Goal: Task Accomplishment & Management: Use online tool/utility

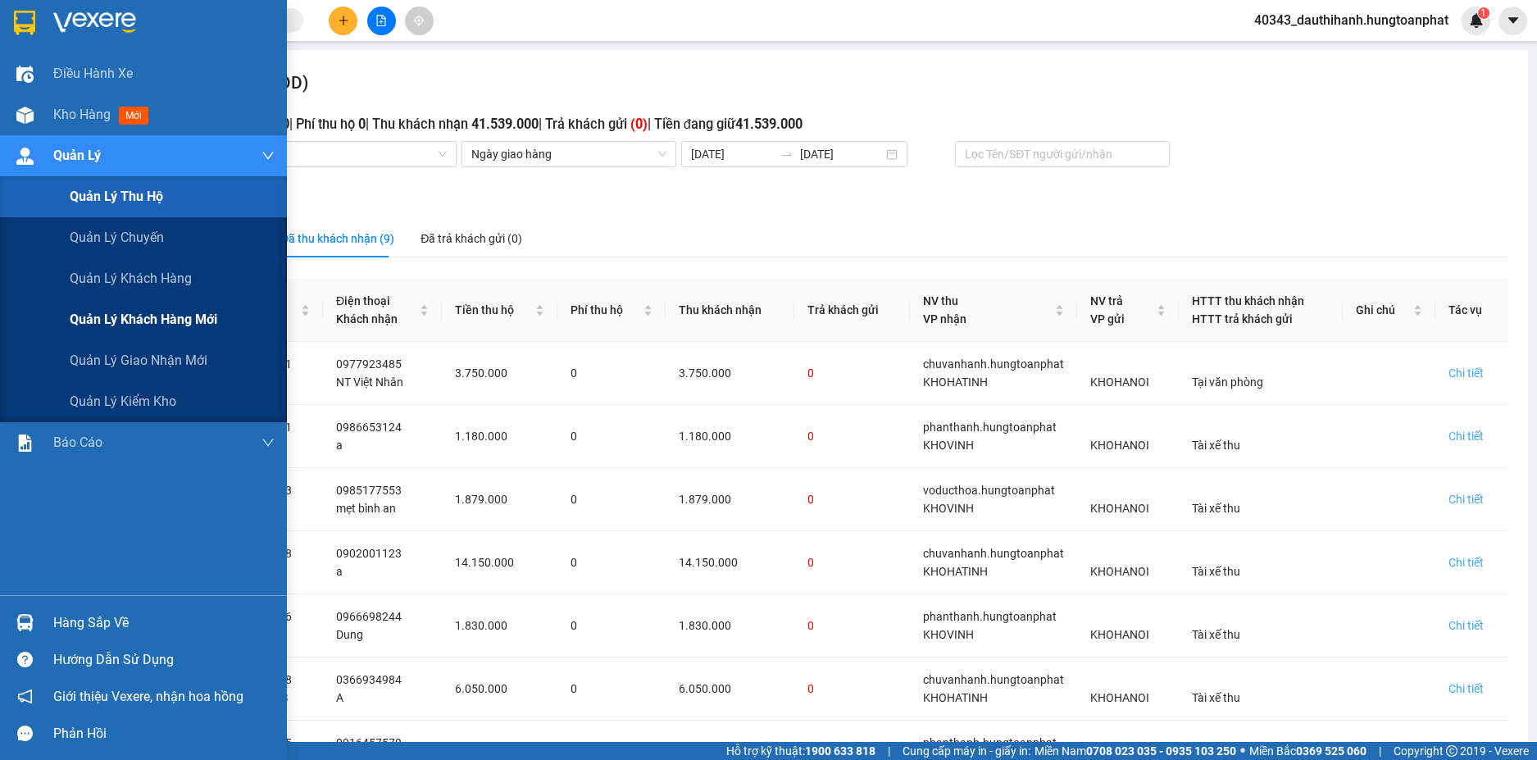
click at [180, 320] on span "Quản lý khách hàng mới" at bounding box center [144, 319] width 148 height 20
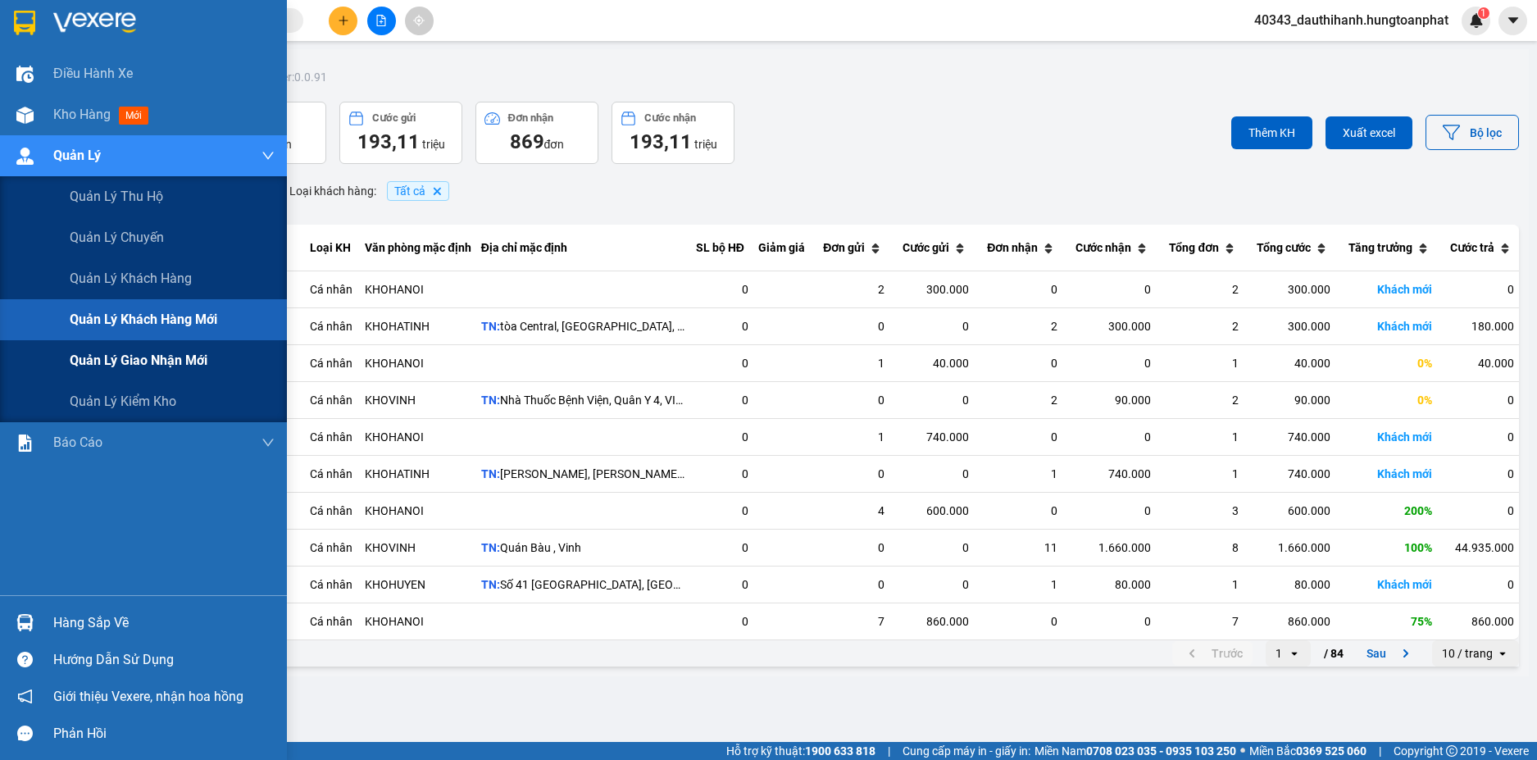
click at [157, 365] on span "Quản lý giao nhận mới" at bounding box center [139, 360] width 138 height 20
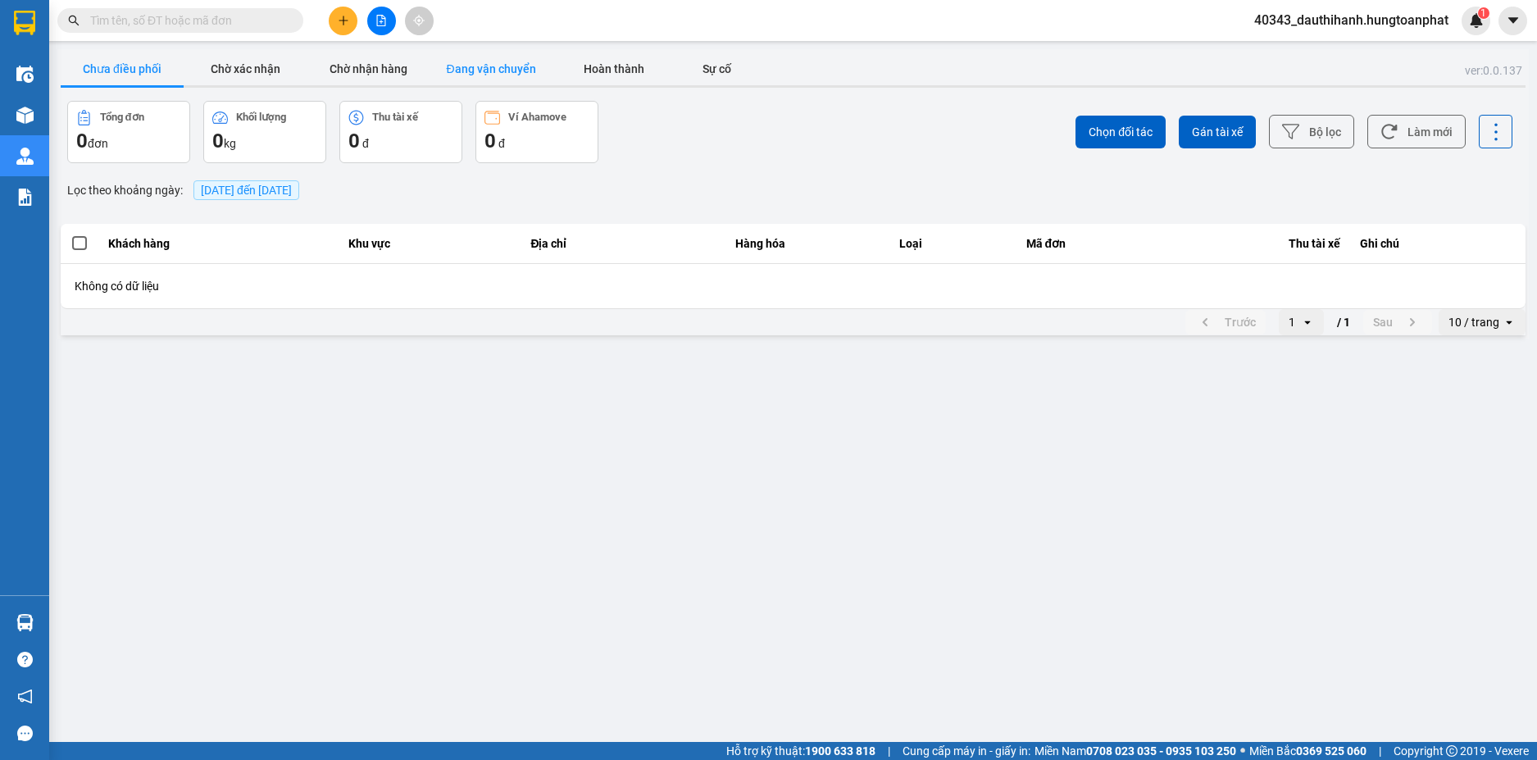
click at [455, 70] on button "Đang vận chuyển" at bounding box center [490, 68] width 123 height 33
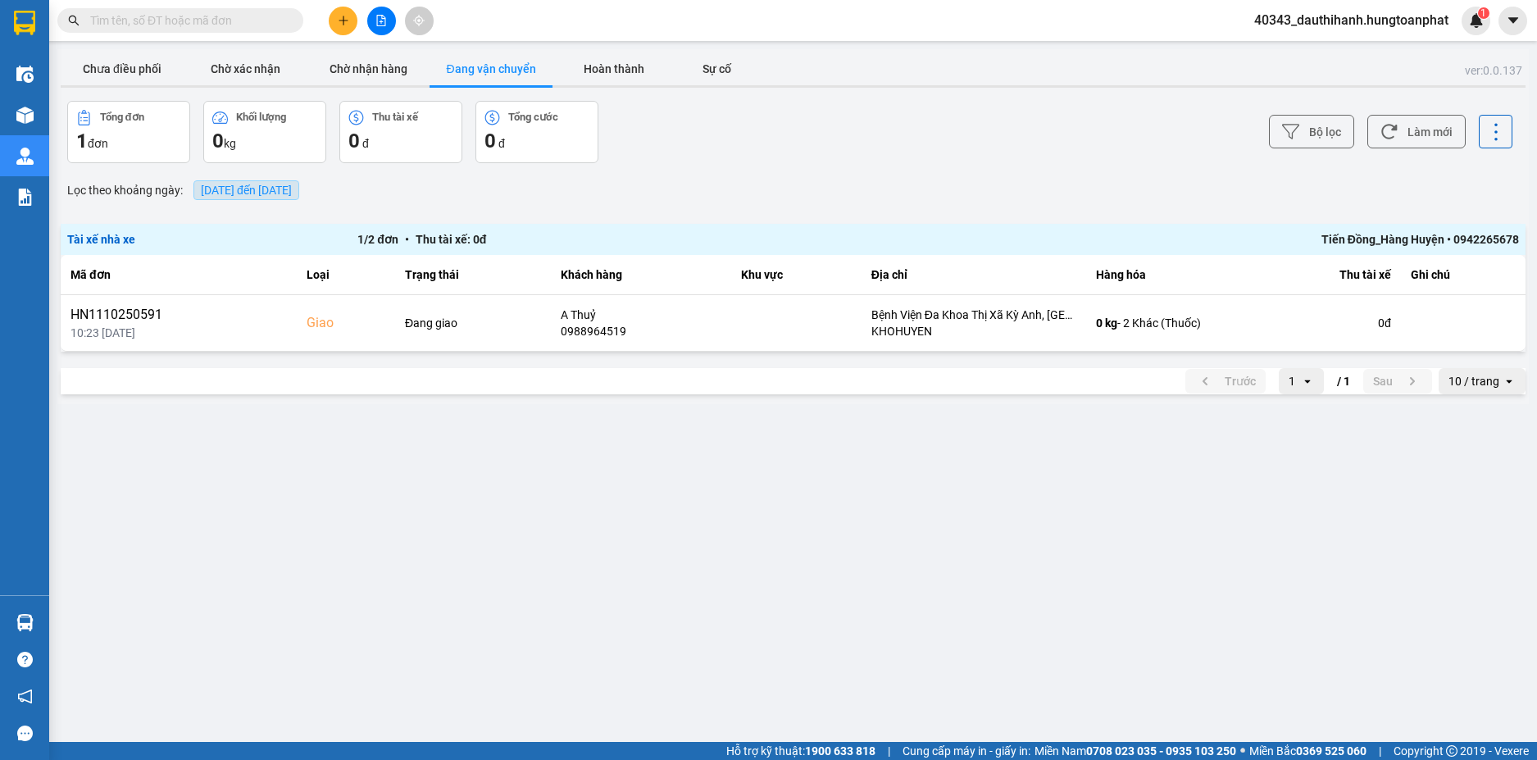
click at [232, 189] on span "13/10/2025 đến 13/10/2025" at bounding box center [246, 190] width 91 height 13
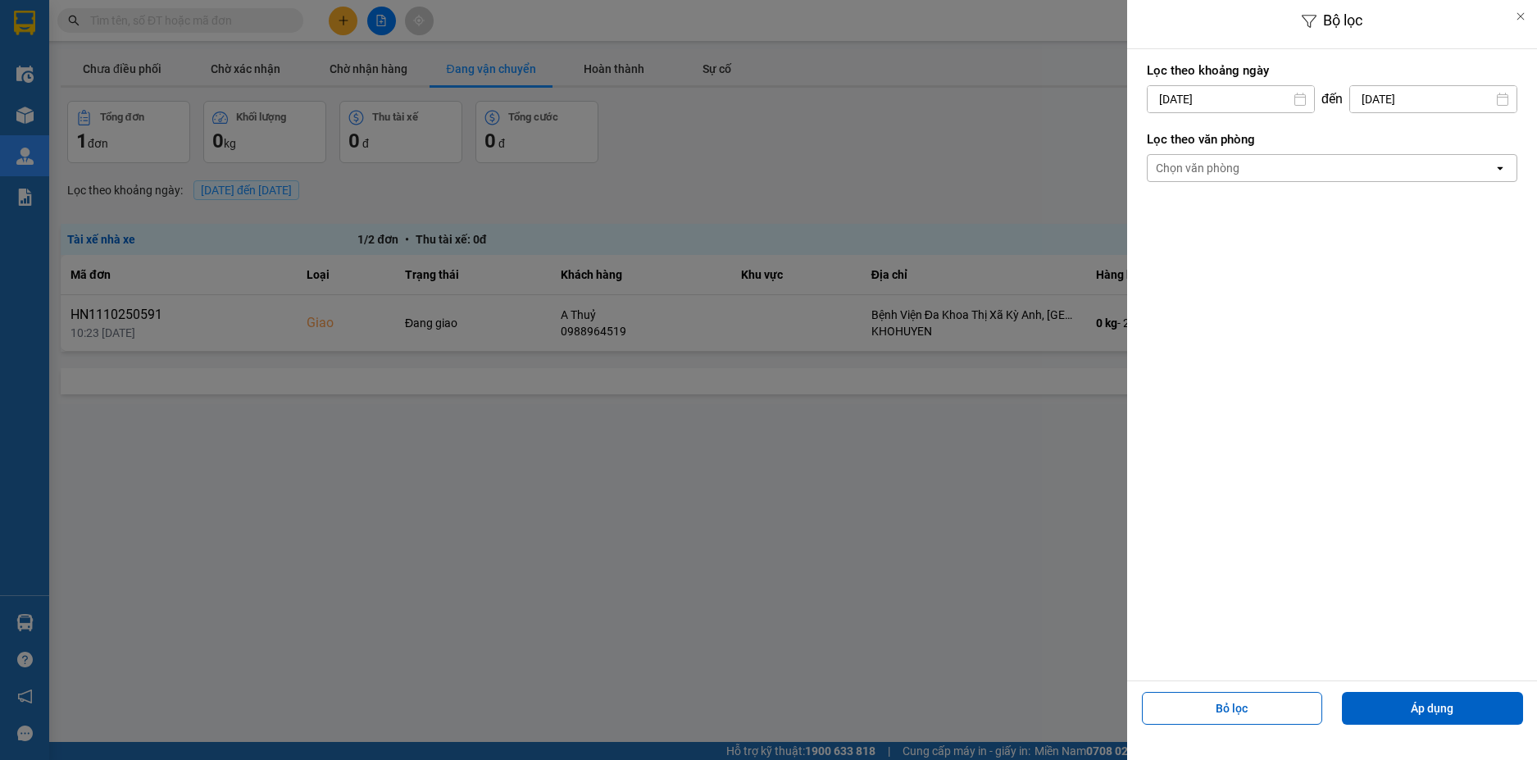
click at [1300, 102] on icon at bounding box center [1299, 99] width 13 height 13
click at [1237, 97] on input "13/10/2025" at bounding box center [1230, 99] width 166 height 26
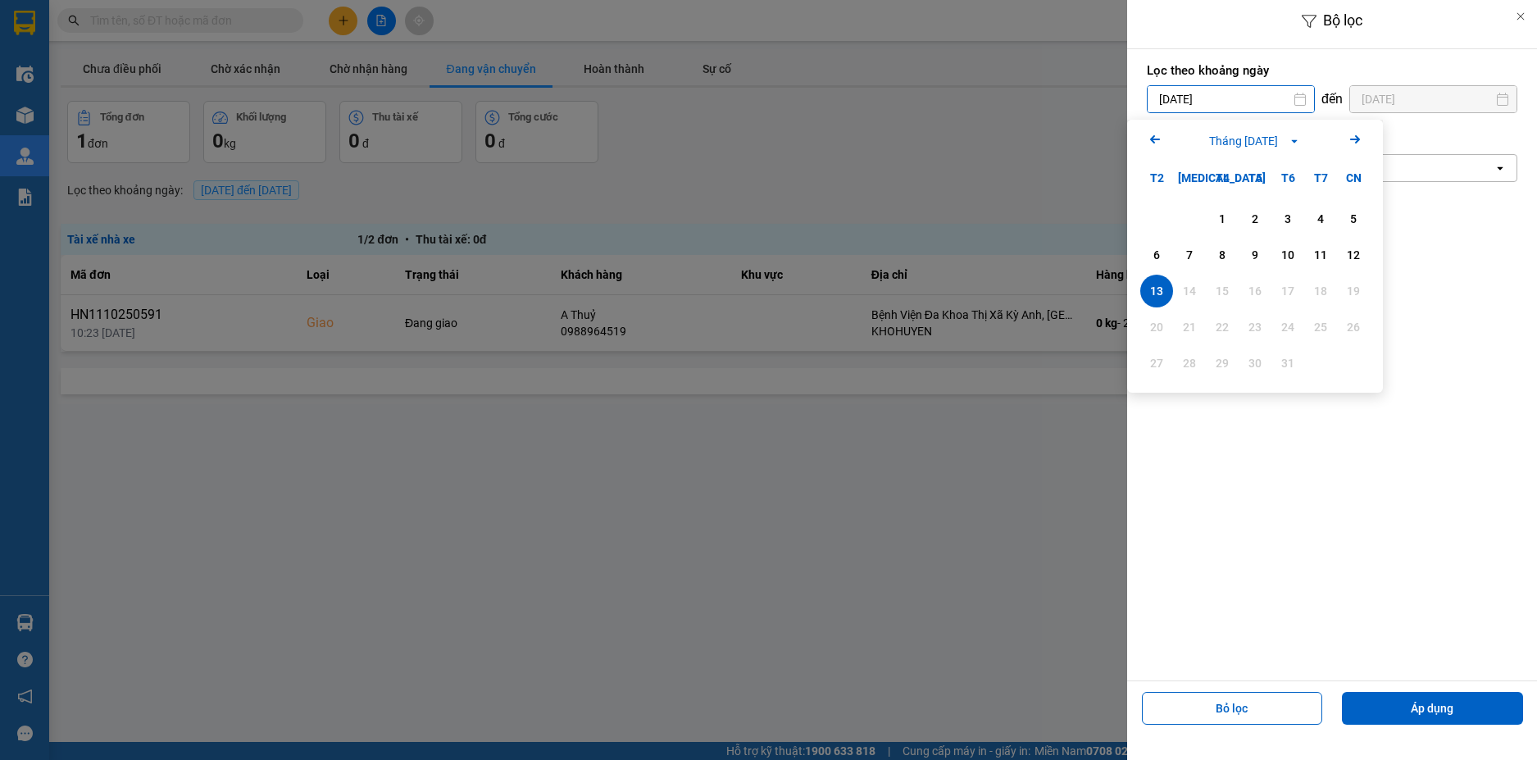
click at [1147, 138] on icon "Arrow Left" at bounding box center [1155, 139] width 20 height 20
click at [1184, 95] on input "13/10/2025" at bounding box center [1230, 99] width 166 height 26
drag, startPoint x: 1189, startPoint y: 96, endPoint x: 1157, endPoint y: 96, distance: 32.0
click at [1157, 96] on input "13/10/2025" at bounding box center [1230, 99] width 166 height 26
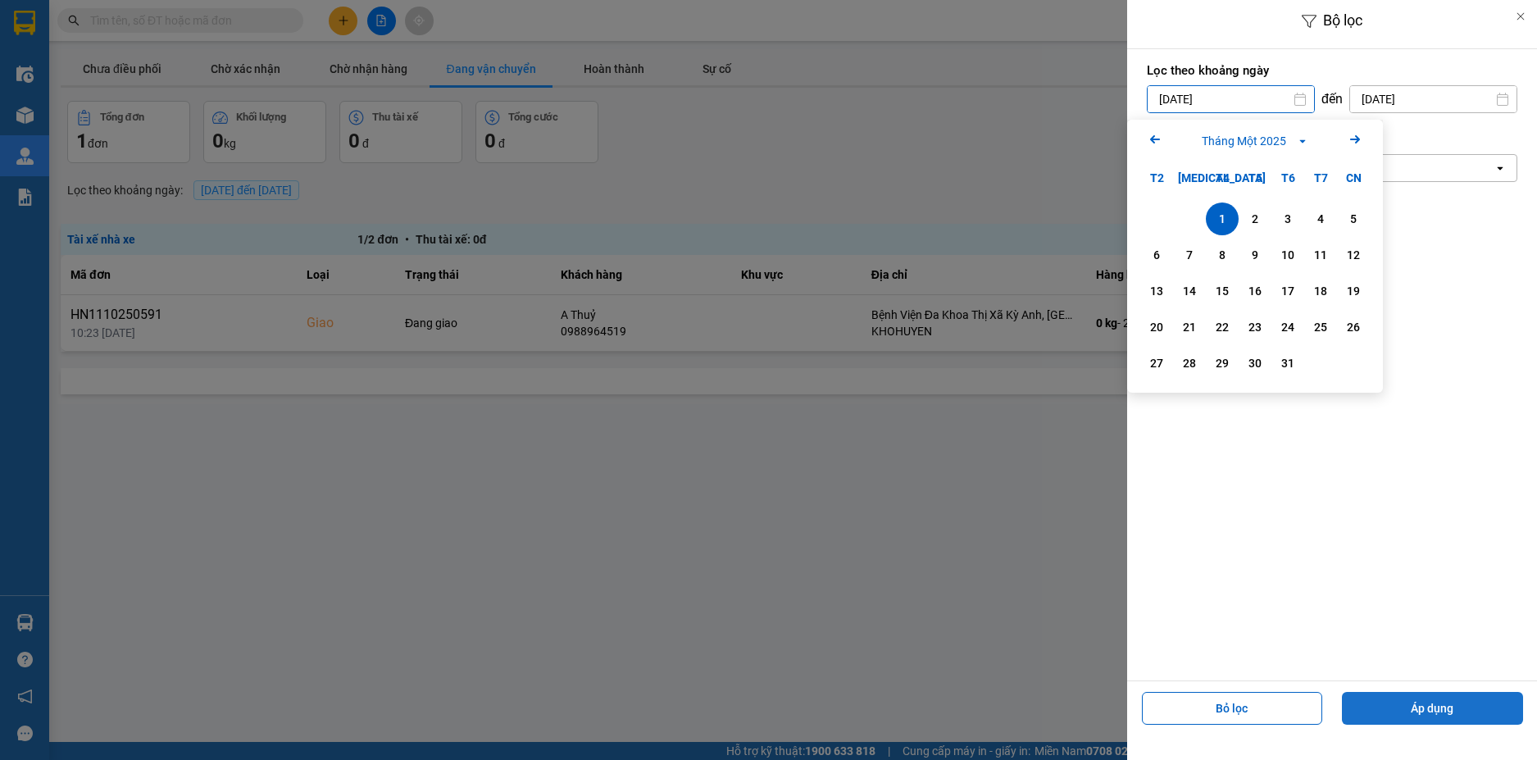
type input "01/01/2025"
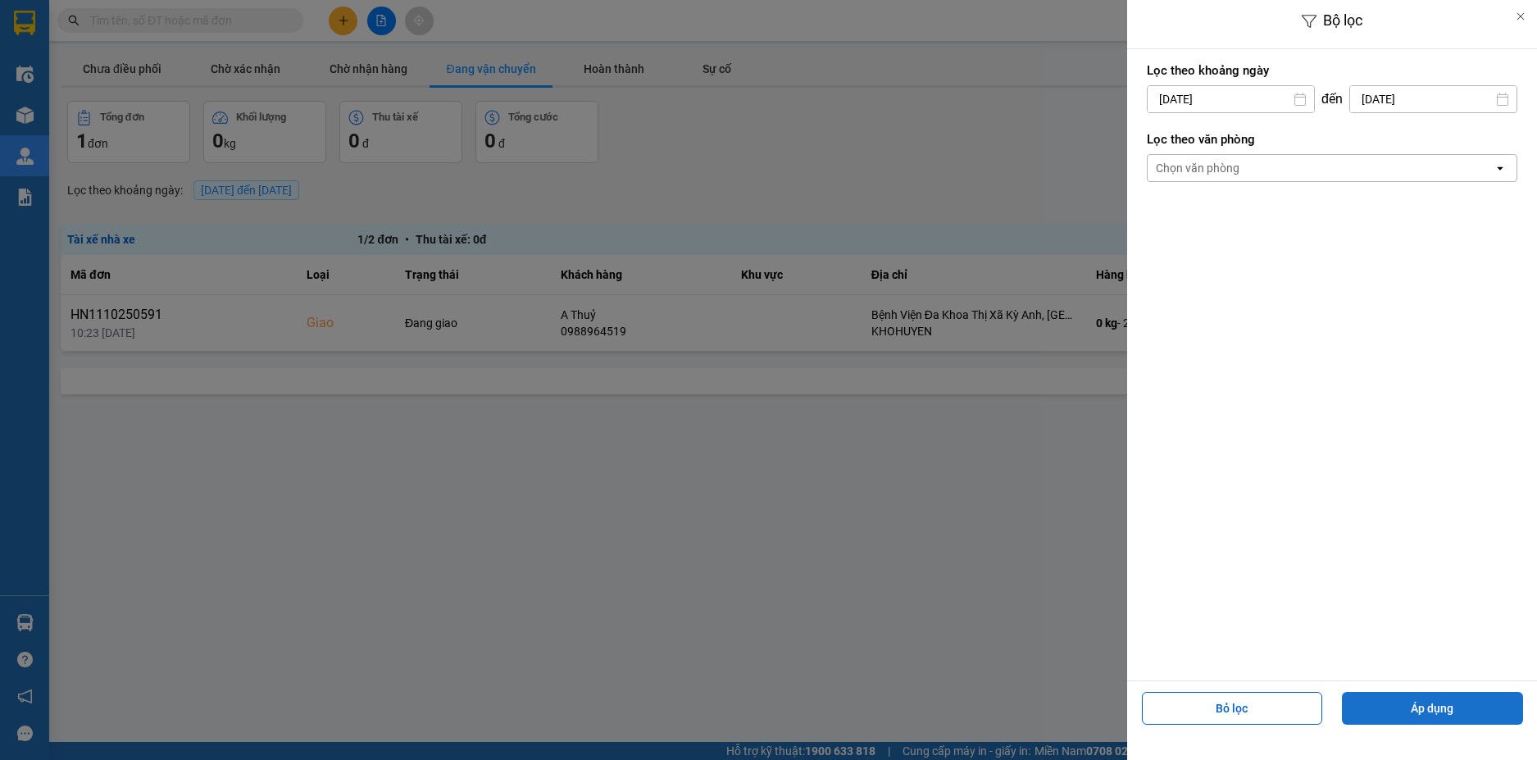
click at [1424, 706] on button "Áp dụng" at bounding box center [1432, 708] width 181 height 33
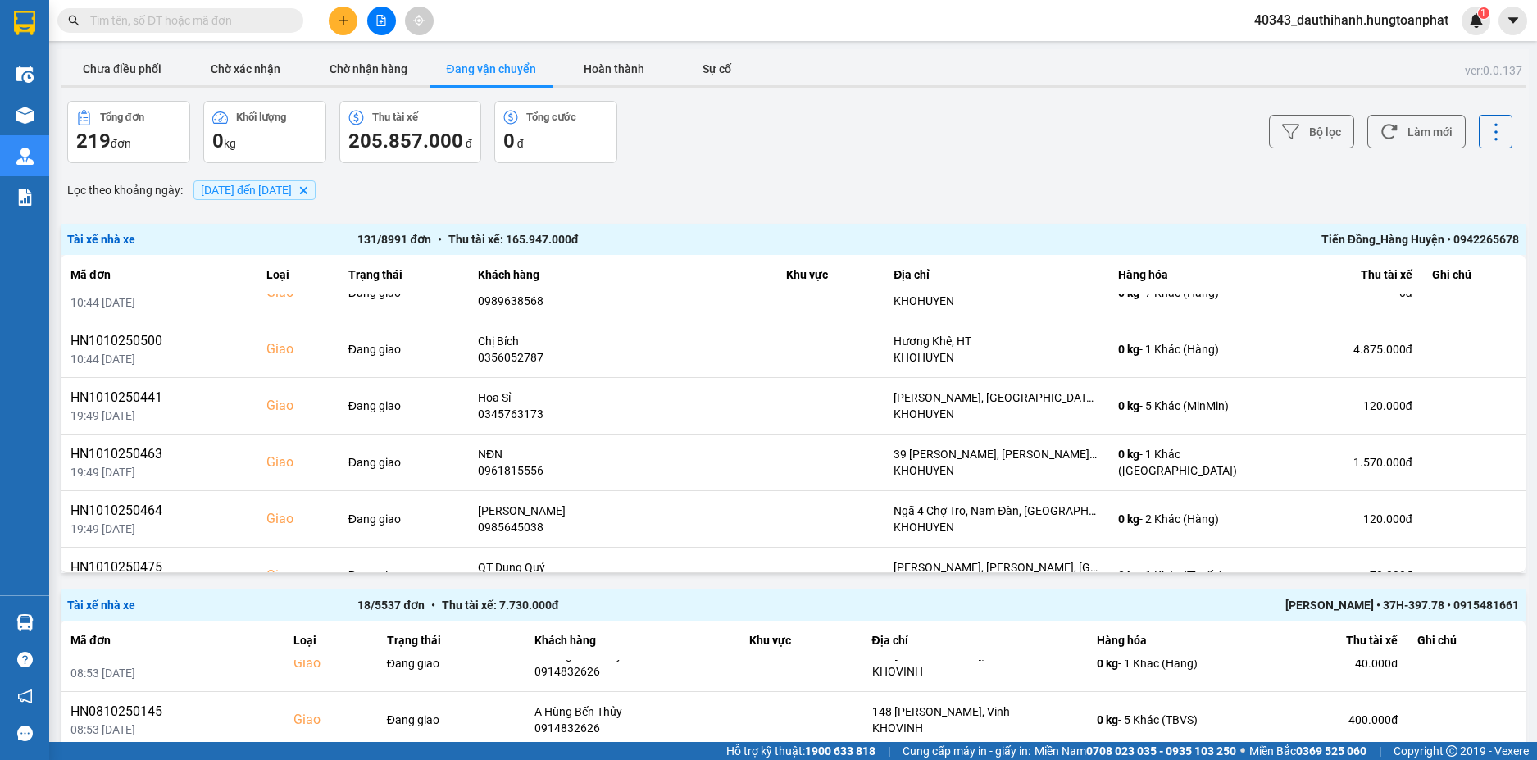
drag, startPoint x: 1486, startPoint y: 128, endPoint x: 1454, endPoint y: 146, distance: 36.7
click at [1486, 129] on icon at bounding box center [1495, 131] width 23 height 23
click at [1471, 110] on li "Xuất Excel" at bounding box center [1450, 122] width 123 height 30
click at [1484, 134] on icon at bounding box center [1495, 131] width 23 height 23
click at [1446, 122] on span "Xuất Excel" at bounding box center [1461, 122] width 53 height 16
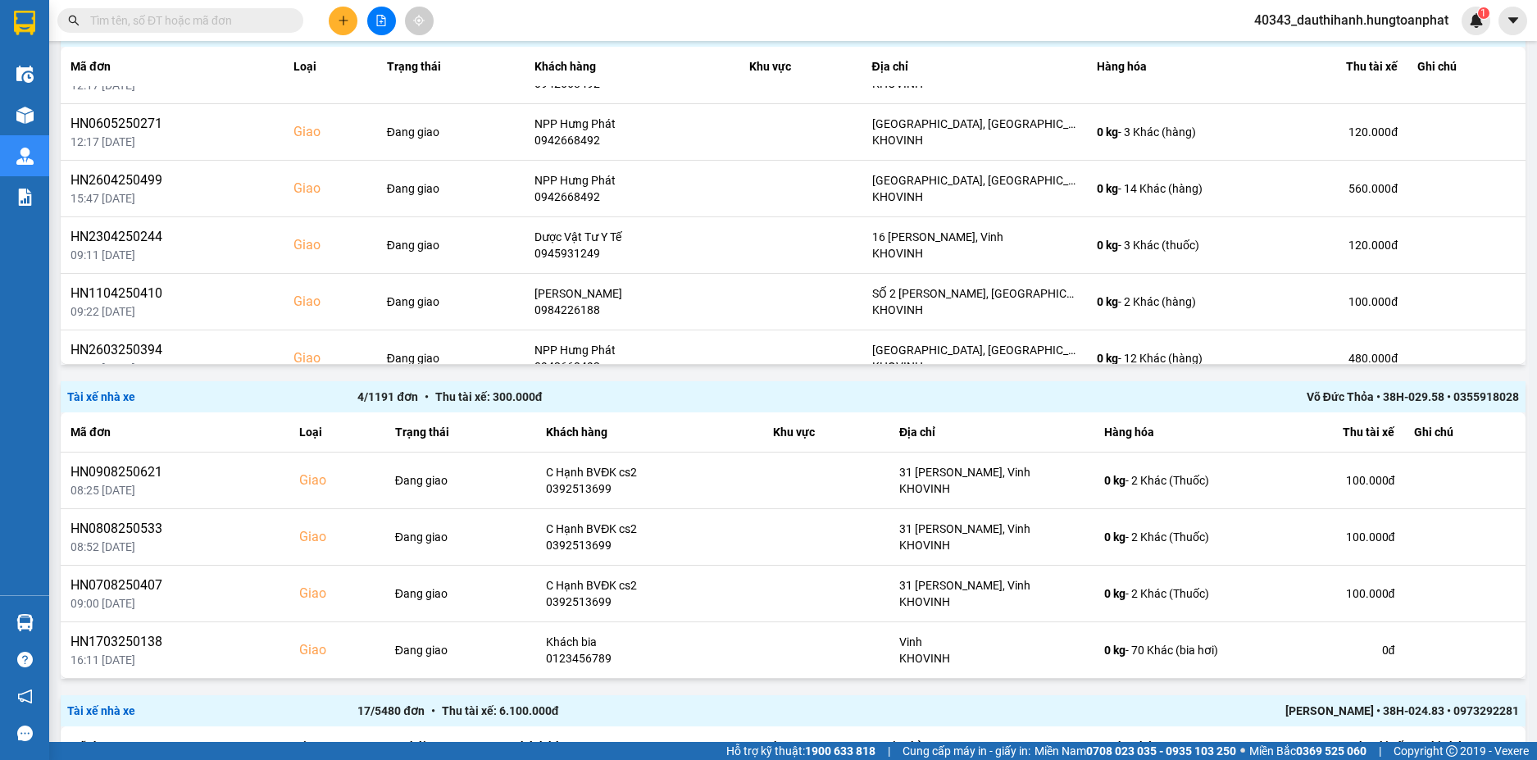
scroll to position [740, 0]
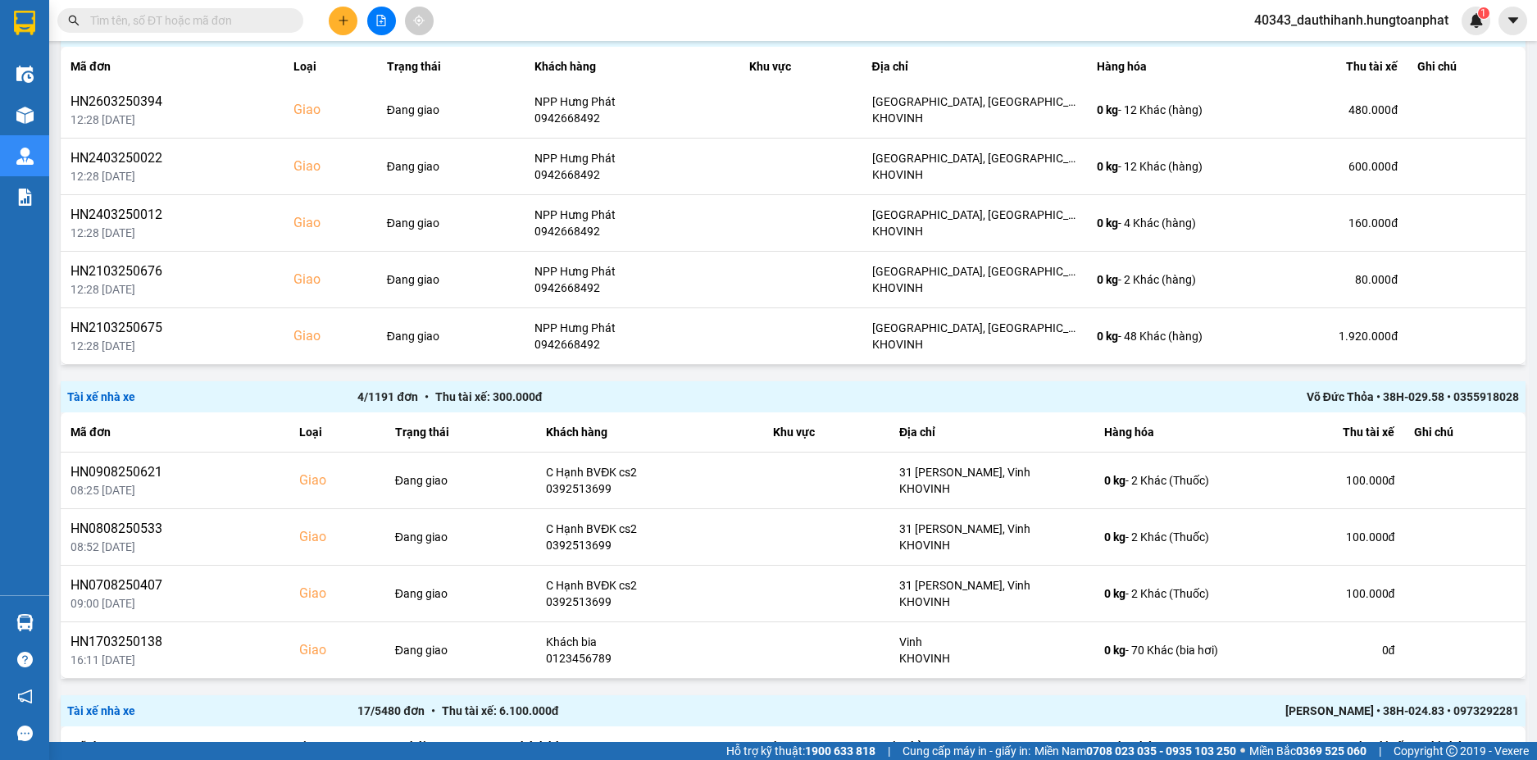
click at [1133, 20] on div "Kết quả tìm kiếm ( 0 ) Bộ lọc No Data 40343_dauthihanh.hungtoanphat 1" at bounding box center [768, 20] width 1537 height 41
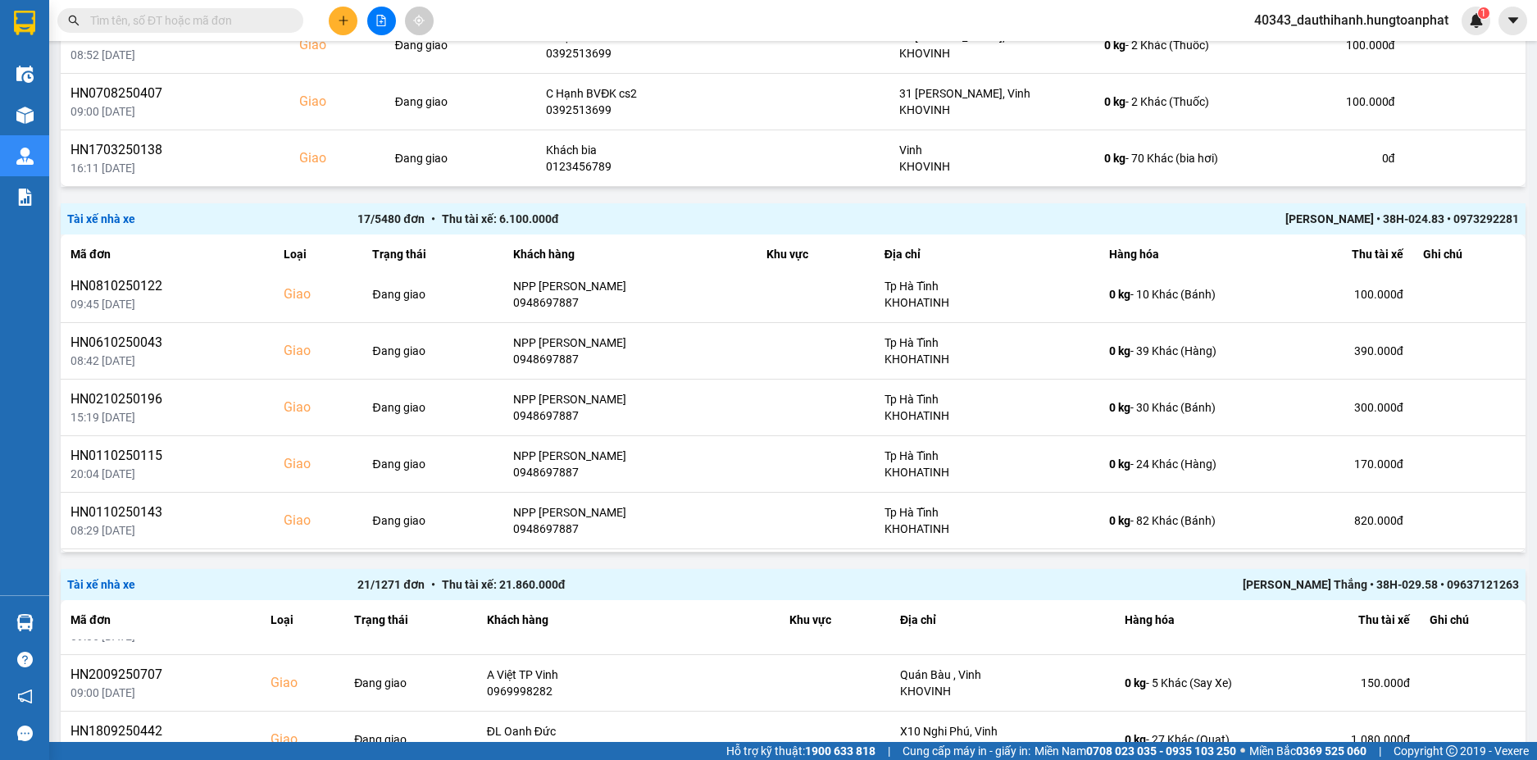
scroll to position [1311, 0]
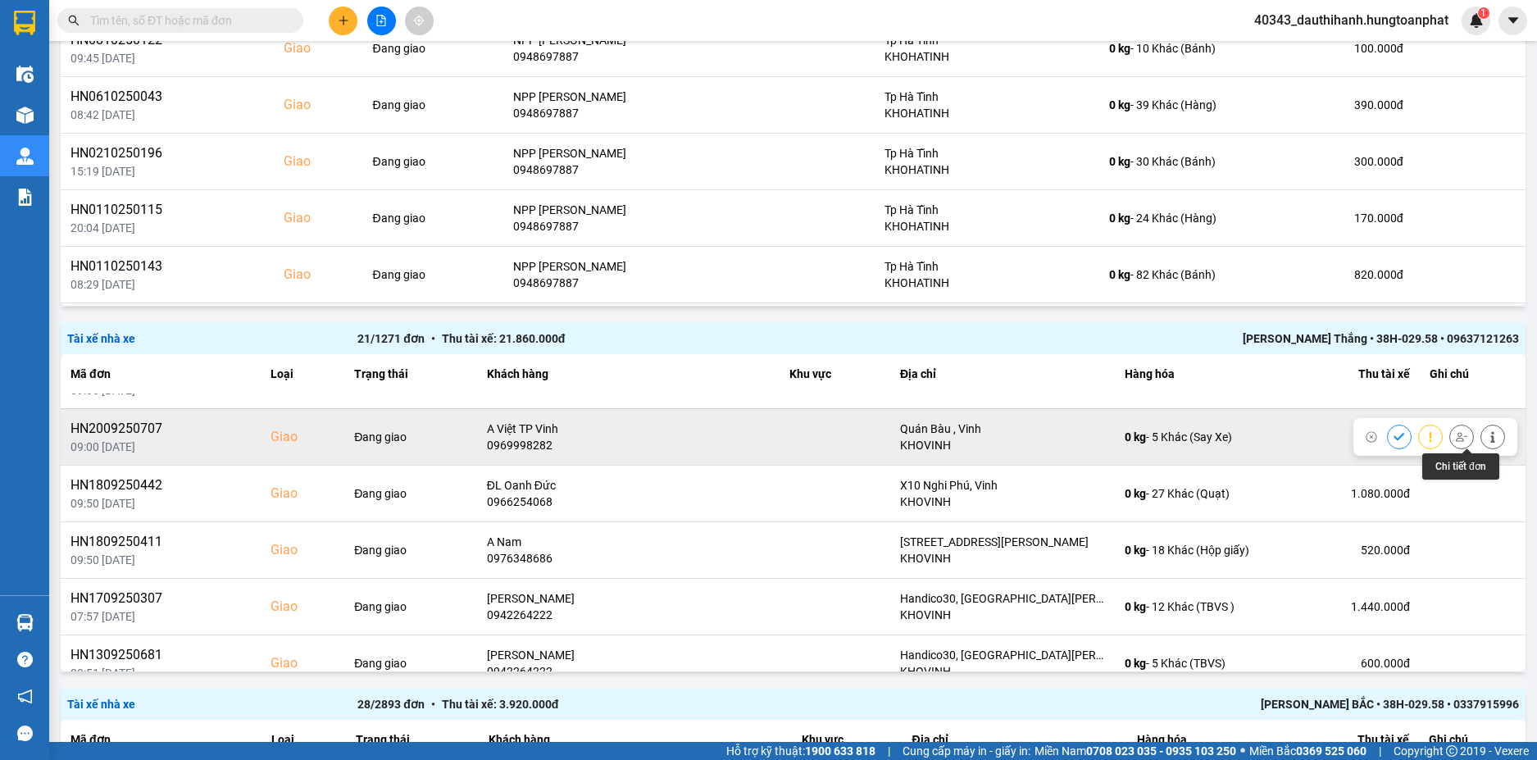
click at [1490, 437] on icon at bounding box center [1492, 436] width 4 height 11
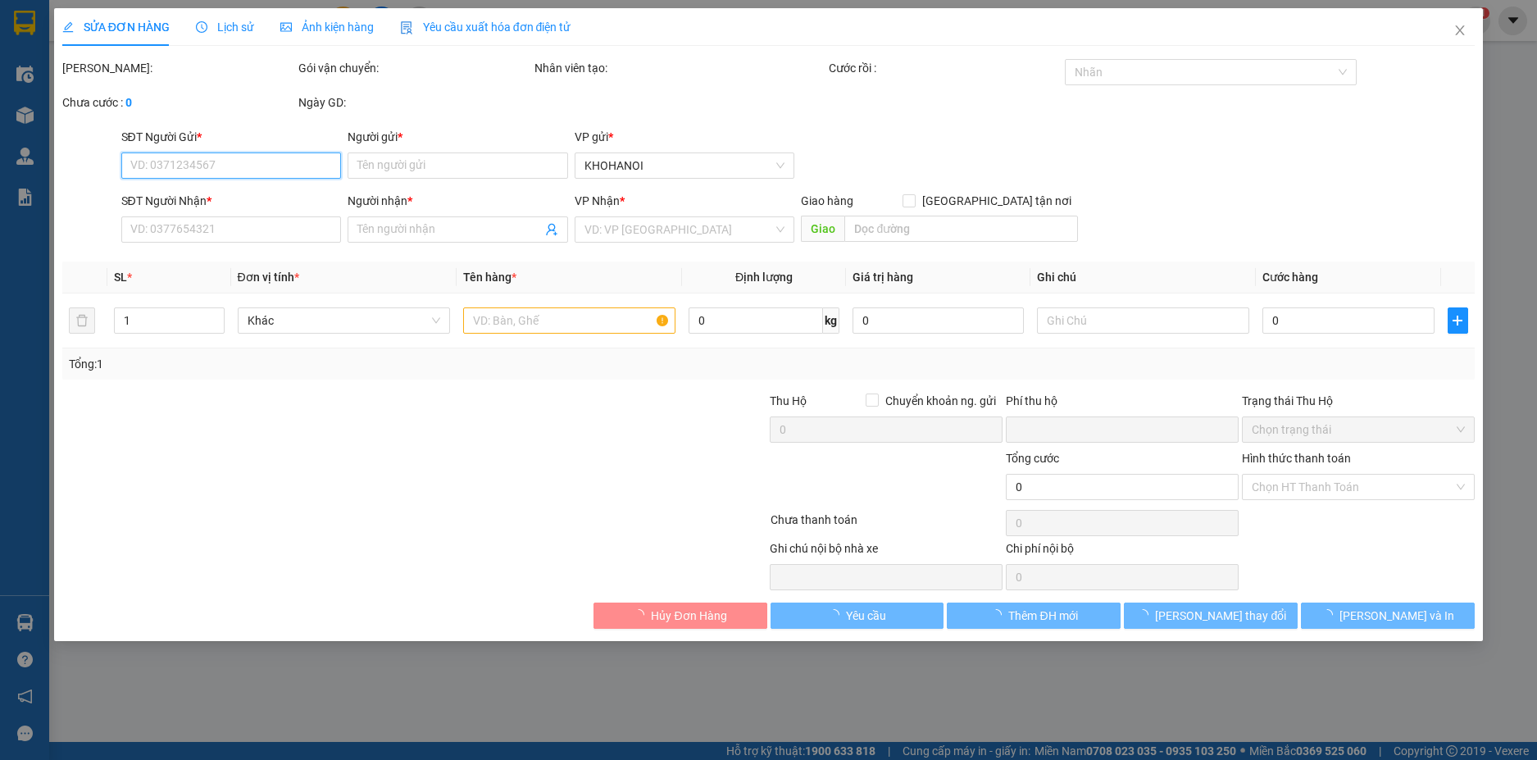
type input "0345711797"
type input "Khách"
type input "0969998282"
type input "A Việt TP Vinh"
checkbox input "true"
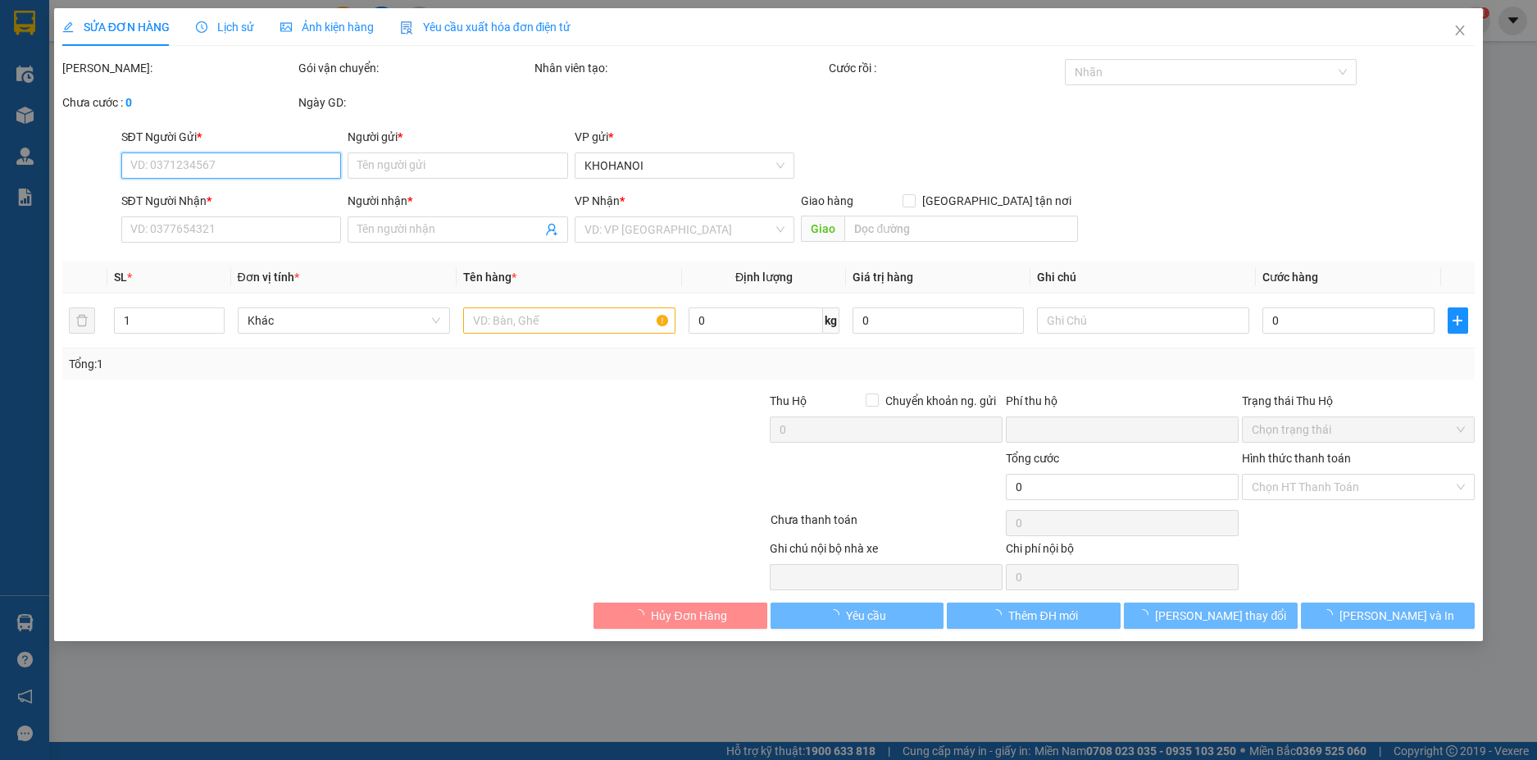
type input "Quán Bàu , Vinh"
checkbox input "true"
type input "0"
type input "150.000"
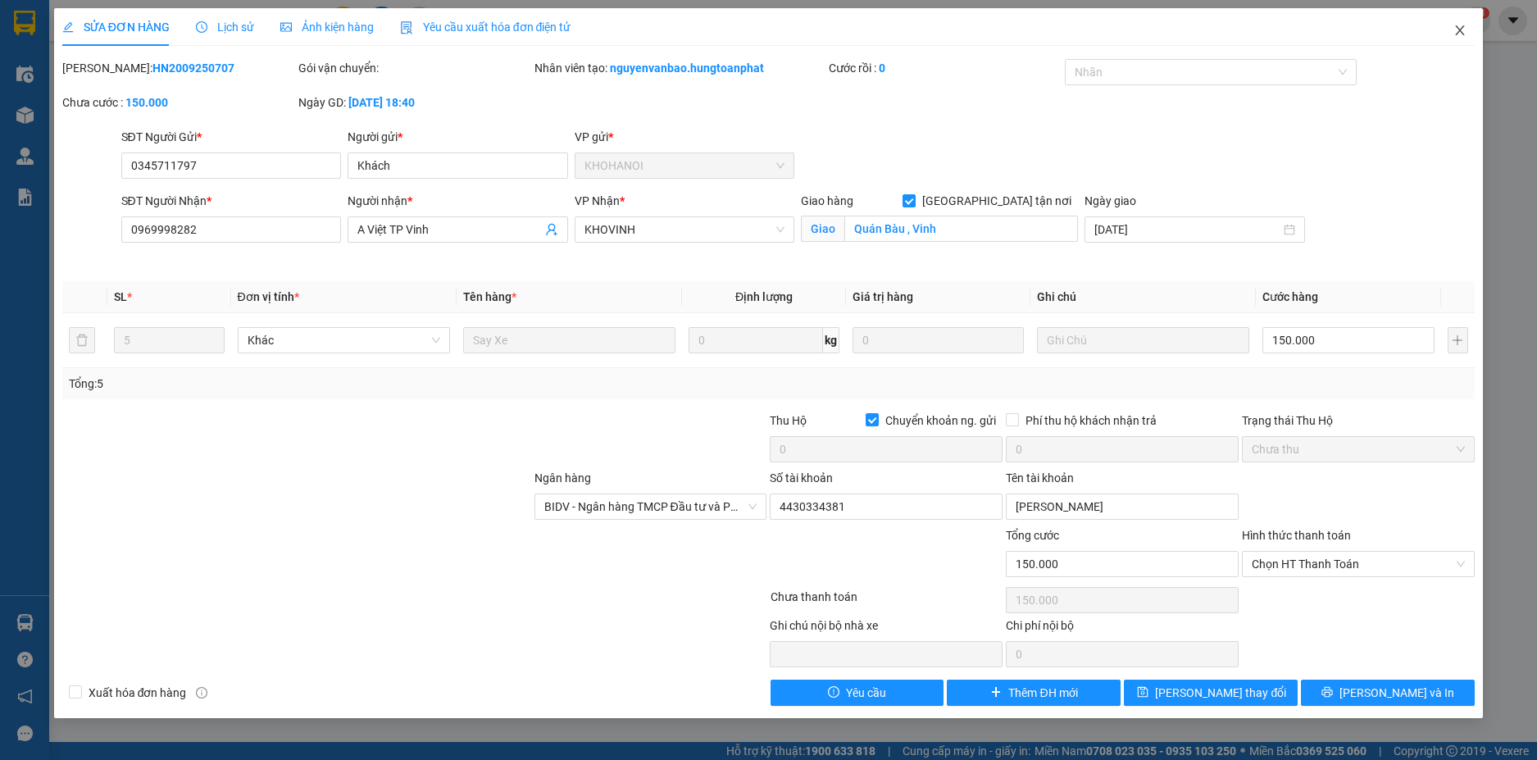
click at [1457, 30] on icon "close" at bounding box center [1459, 30] width 13 height 13
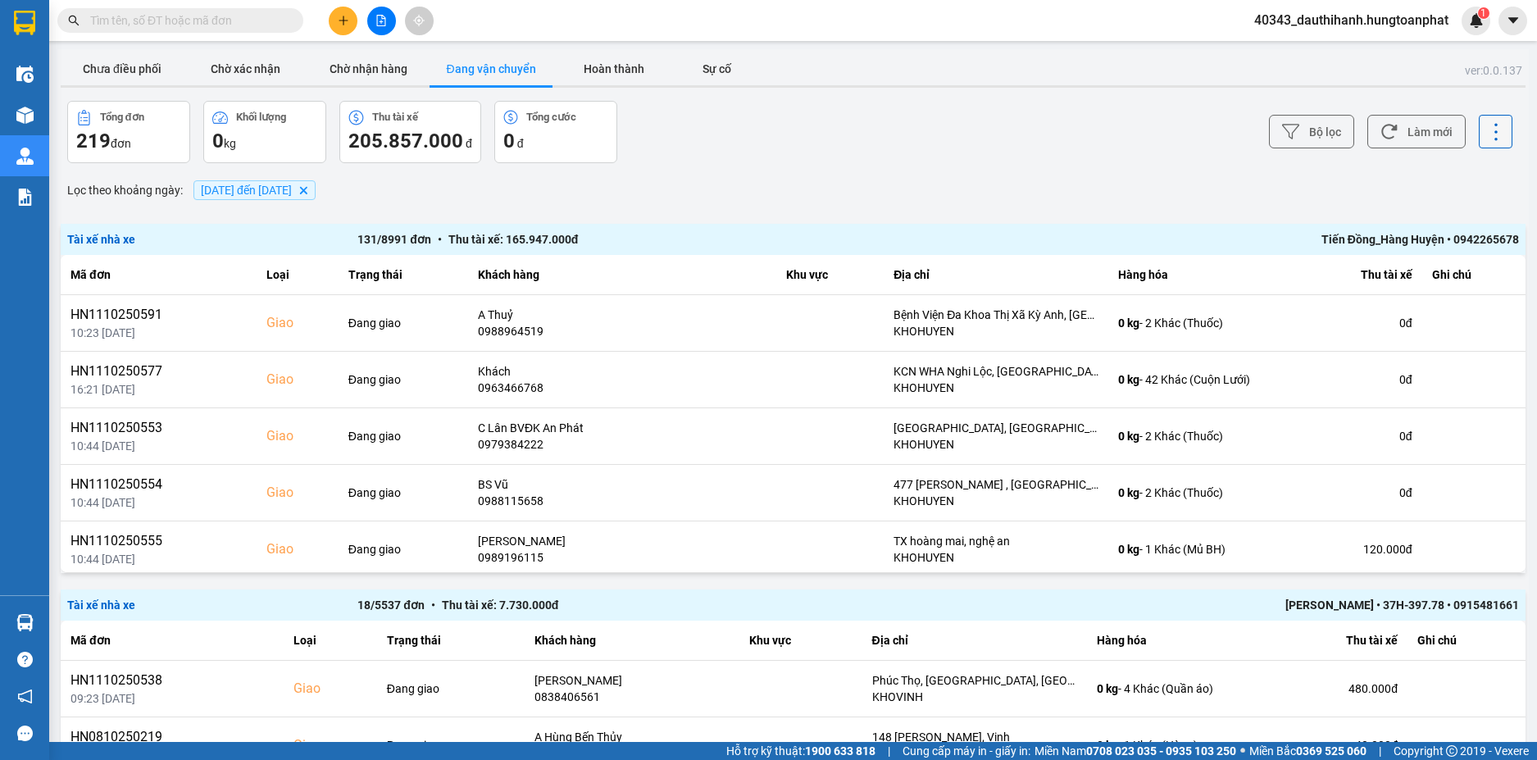
click at [1478, 134] on button at bounding box center [1495, 132] width 34 height 34
click at [1458, 116] on span "Xuất Excel" at bounding box center [1461, 122] width 53 height 16
click at [1484, 129] on icon at bounding box center [1495, 131] width 23 height 23
click at [1444, 124] on span "Xuất Excel" at bounding box center [1461, 122] width 53 height 16
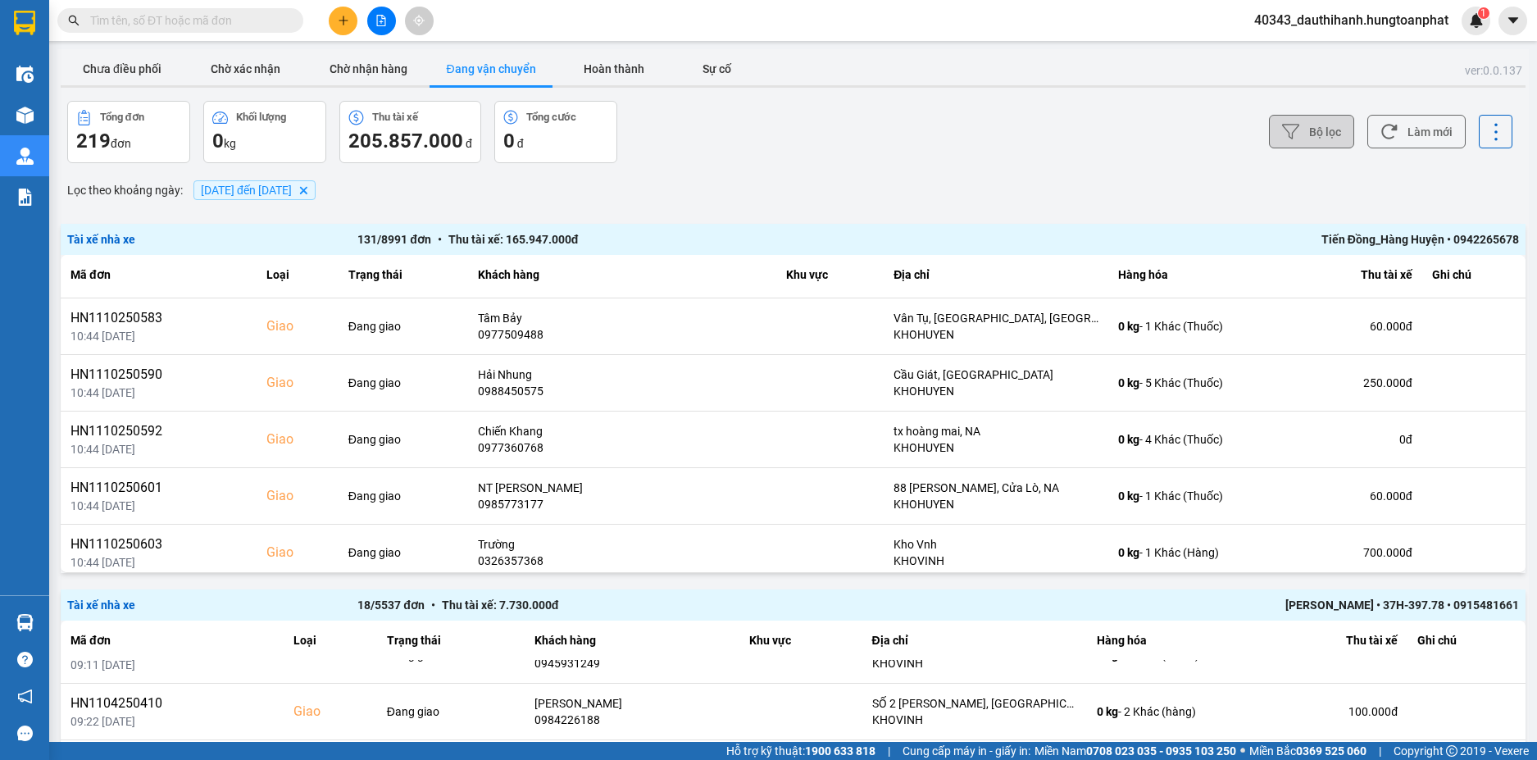
click at [1335, 134] on button "Bộ lọc" at bounding box center [1311, 132] width 85 height 34
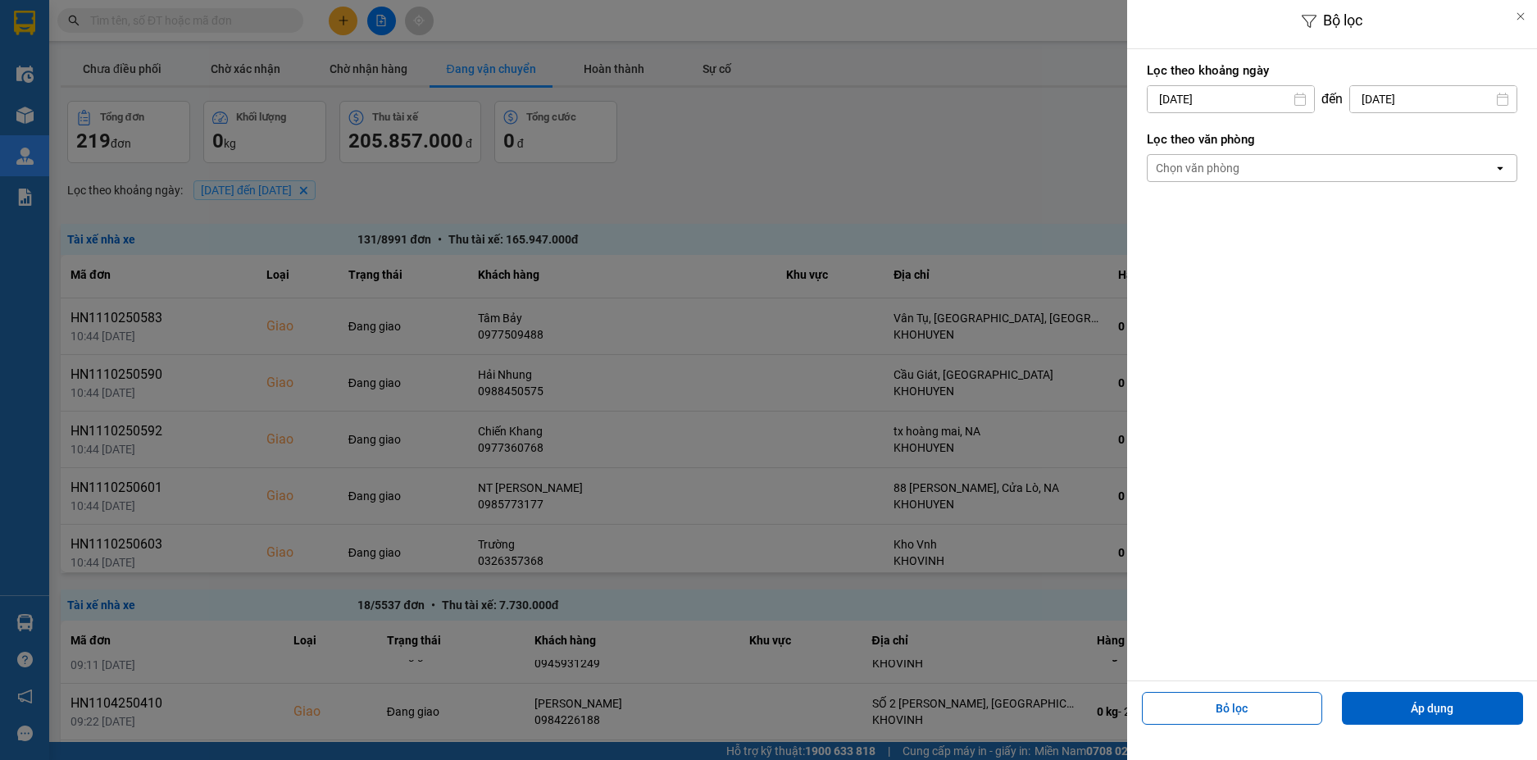
click at [1497, 166] on icon "open" at bounding box center [1499, 167] width 13 height 13
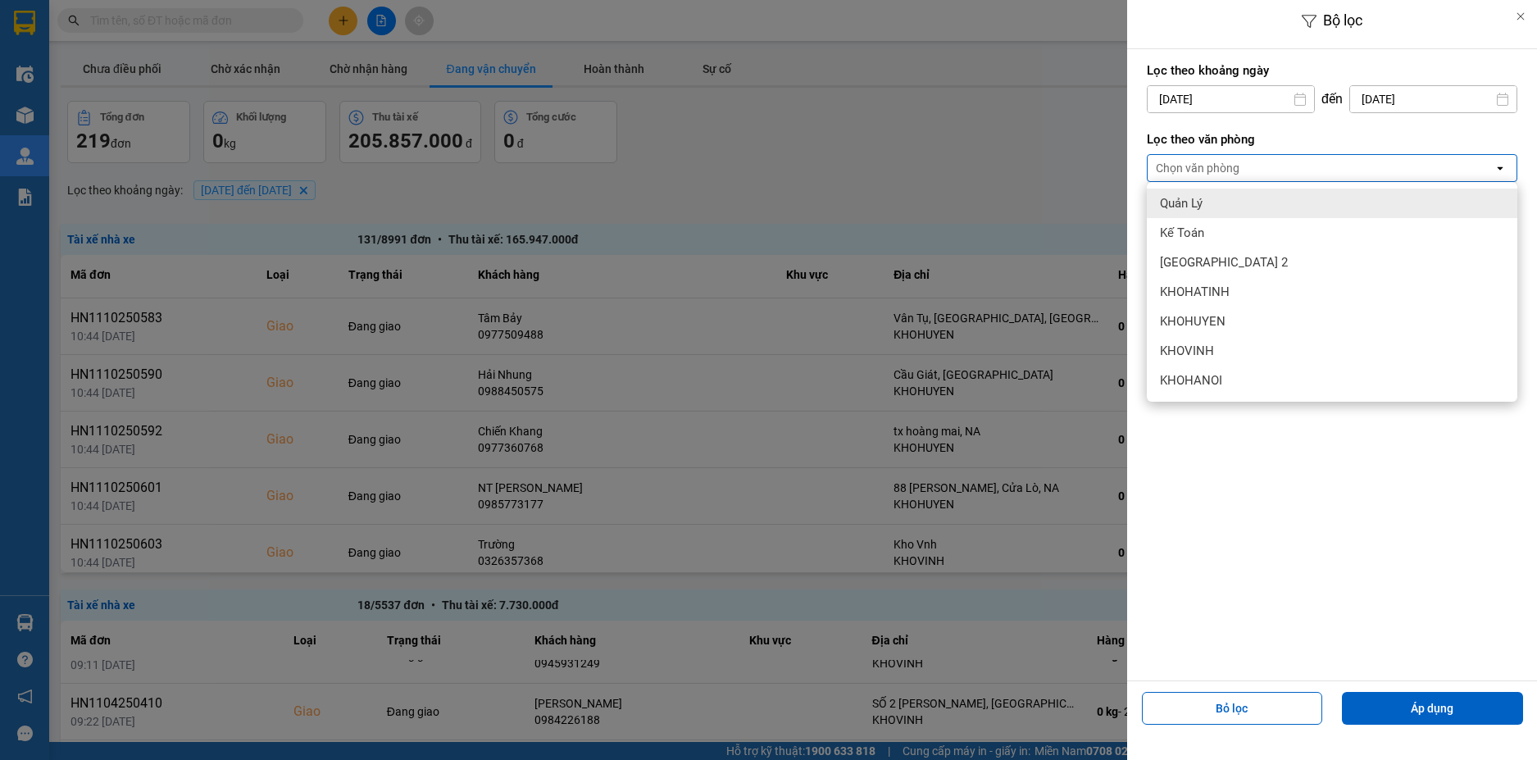
click at [937, 136] on div at bounding box center [768, 380] width 1537 height 760
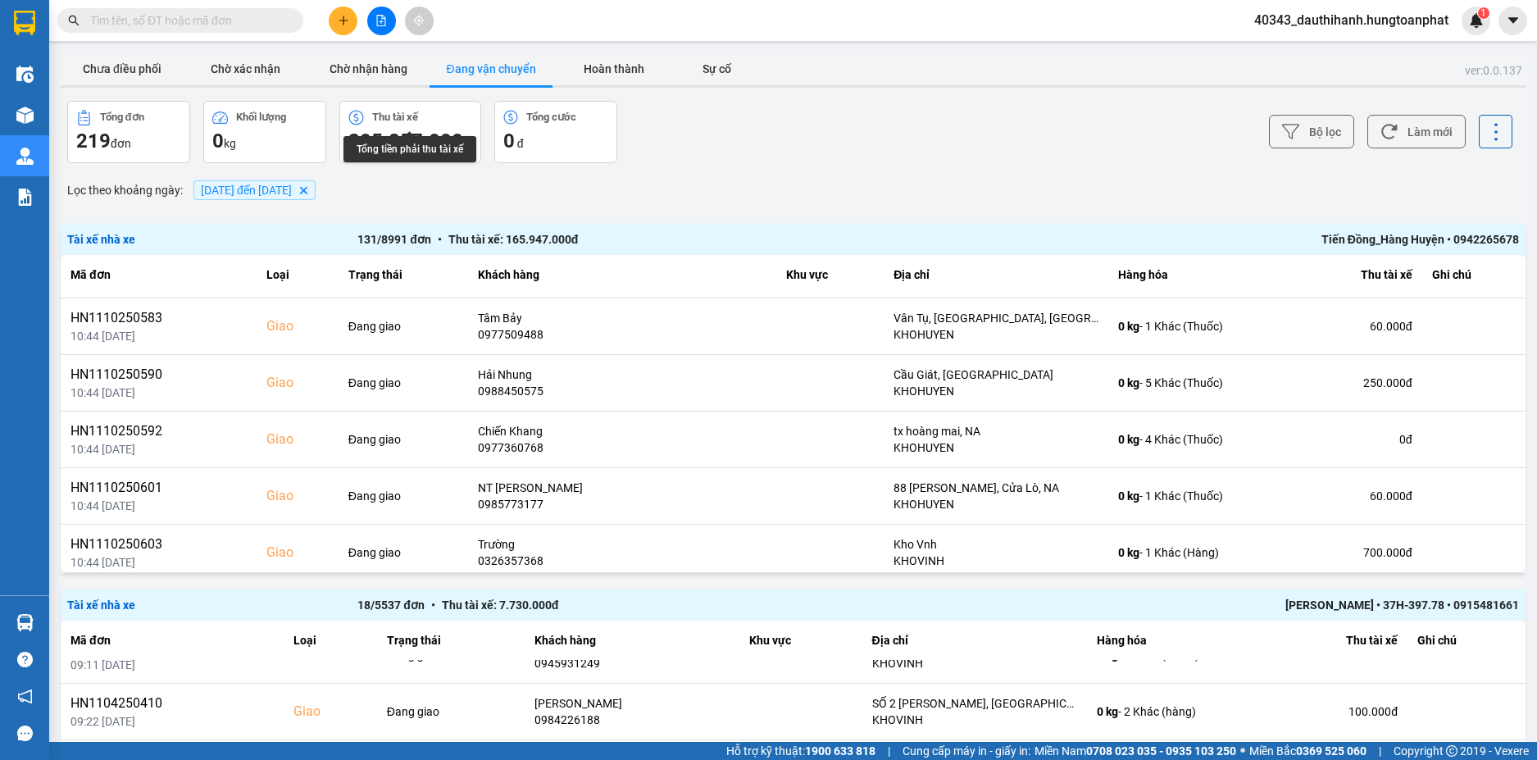
click at [416, 122] on div "Thu tài xế" at bounding box center [395, 116] width 46 height 11
click at [1487, 139] on icon at bounding box center [1495, 131] width 23 height 23
click at [1314, 139] on button "Bộ lọc" at bounding box center [1311, 132] width 85 height 34
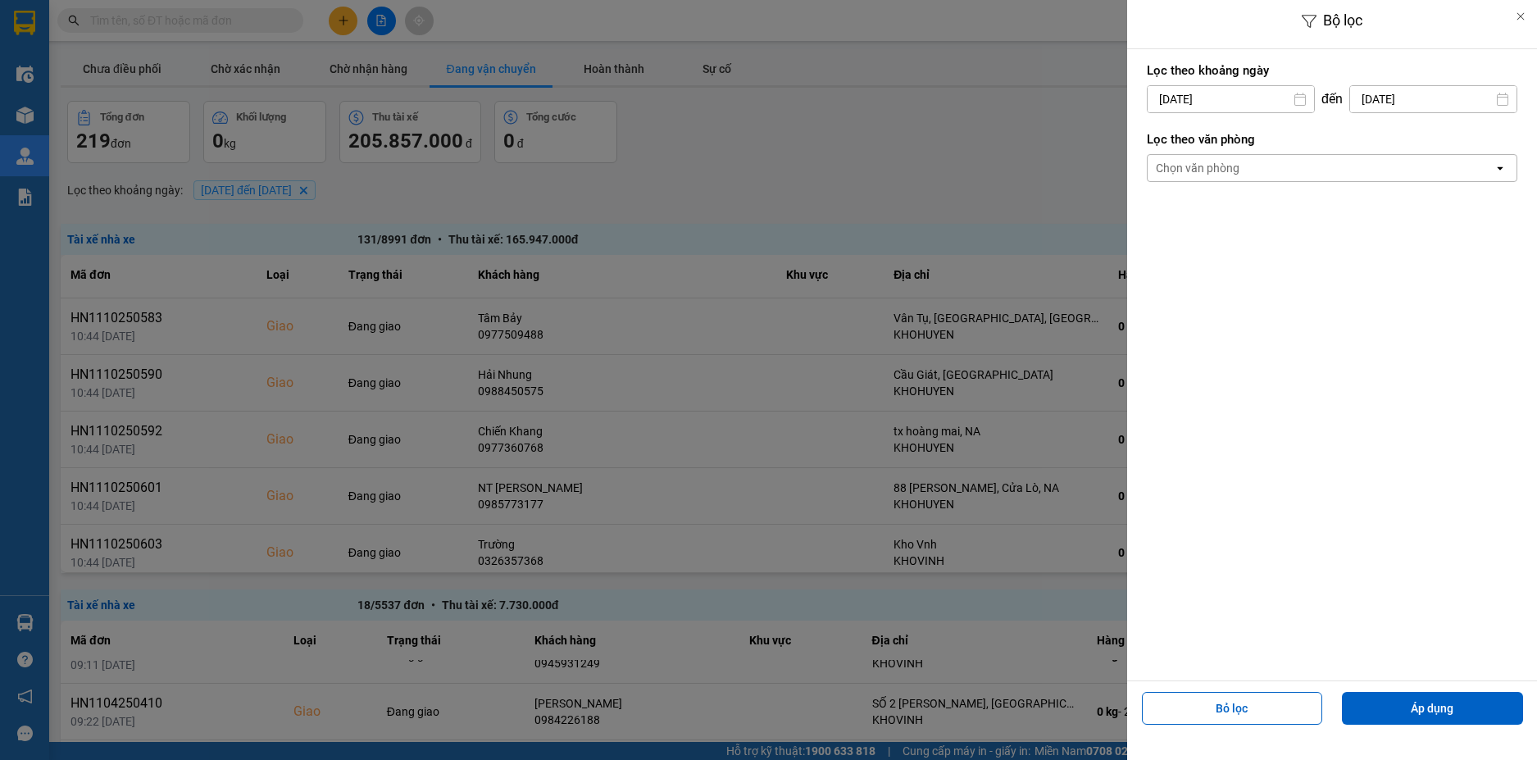
click at [987, 187] on div at bounding box center [768, 380] width 1537 height 760
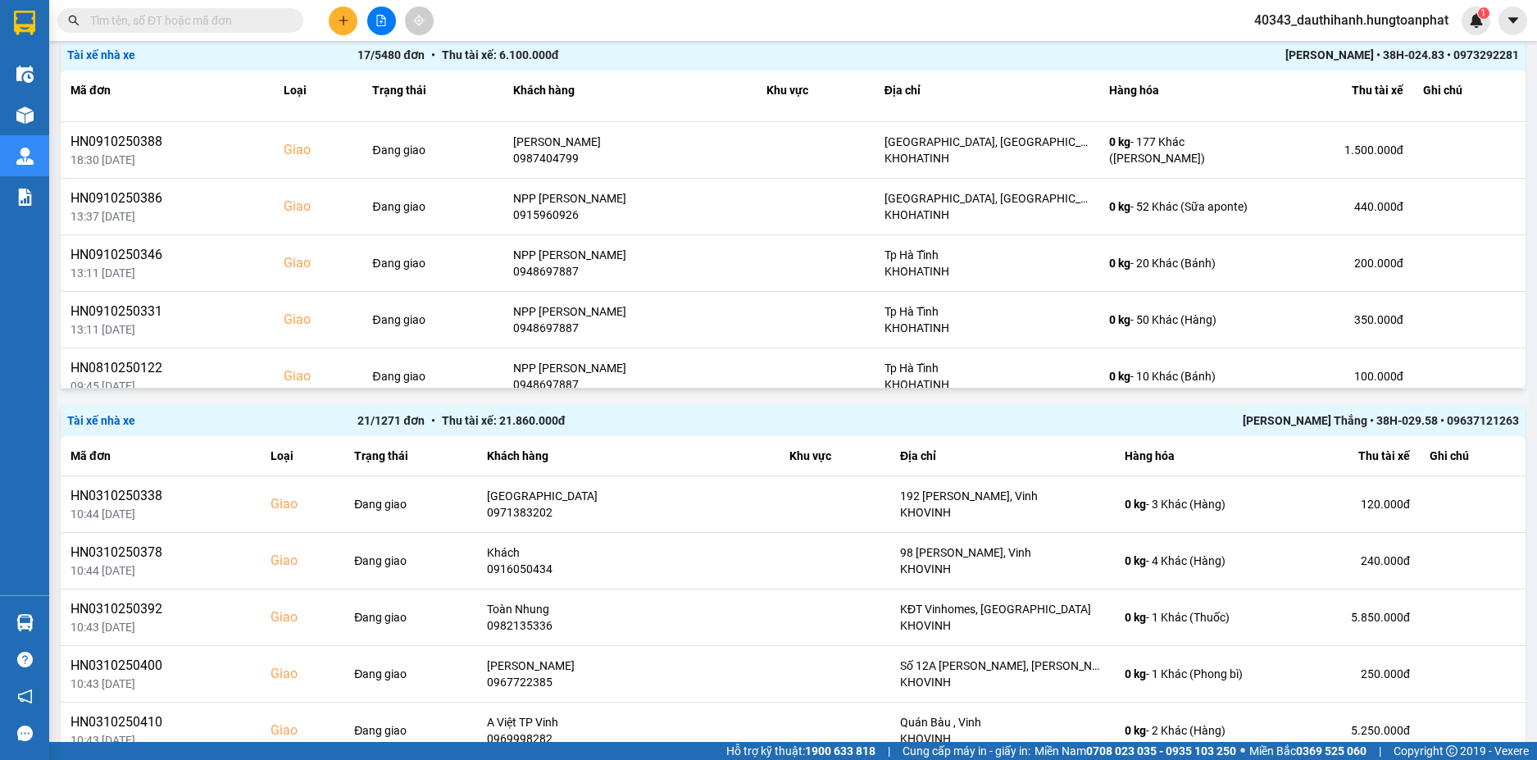
click at [102, 424] on span "Tài xế nhà xe" at bounding box center [101, 420] width 68 height 13
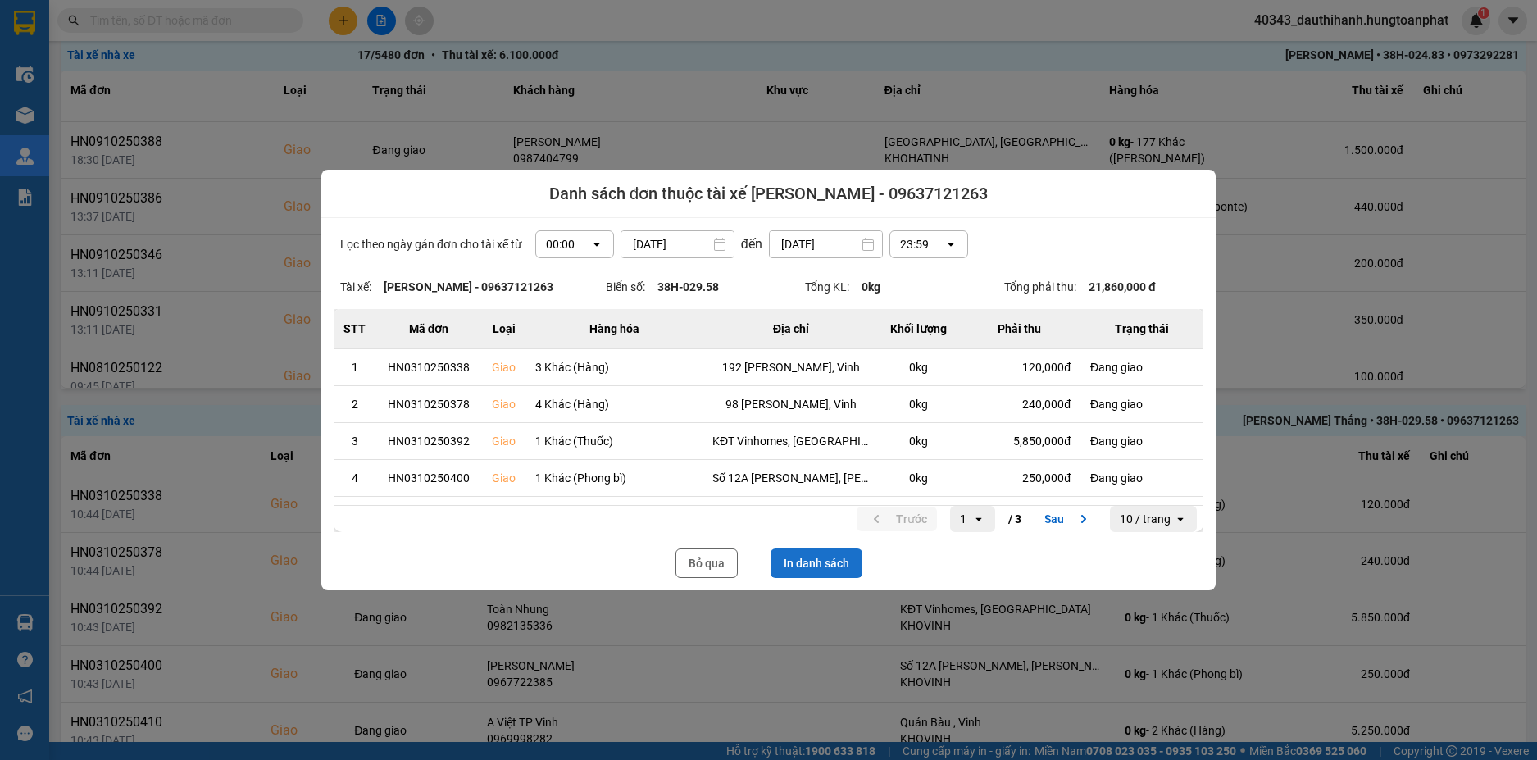
click at [788, 561] on button "In danh sách" at bounding box center [816, 563] width 92 height 30
click at [812, 556] on button "In danh sách" at bounding box center [816, 563] width 92 height 30
click at [708, 559] on button "Bỏ qua" at bounding box center [706, 563] width 62 height 30
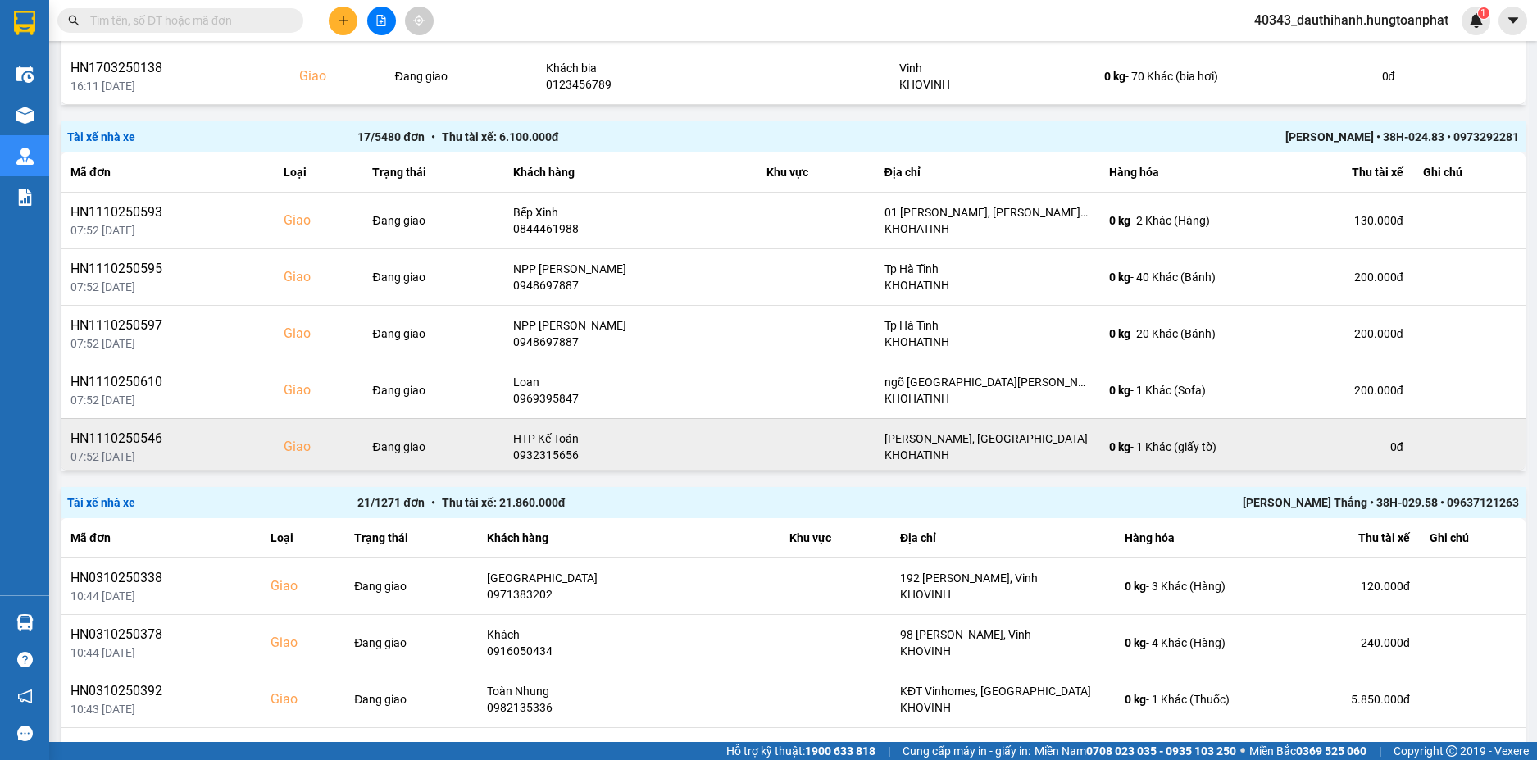
scroll to position [1311, 0]
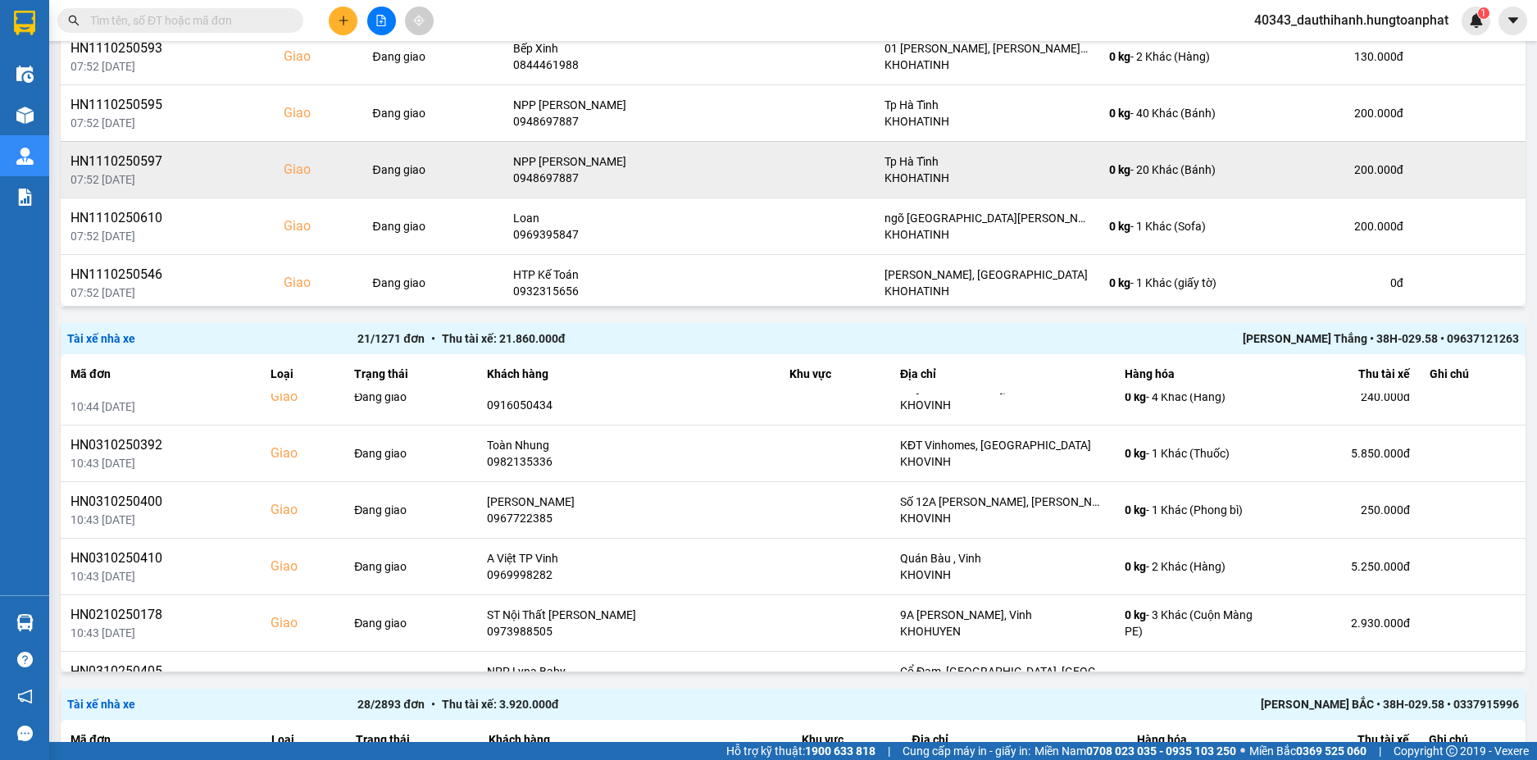
scroll to position [1065, 0]
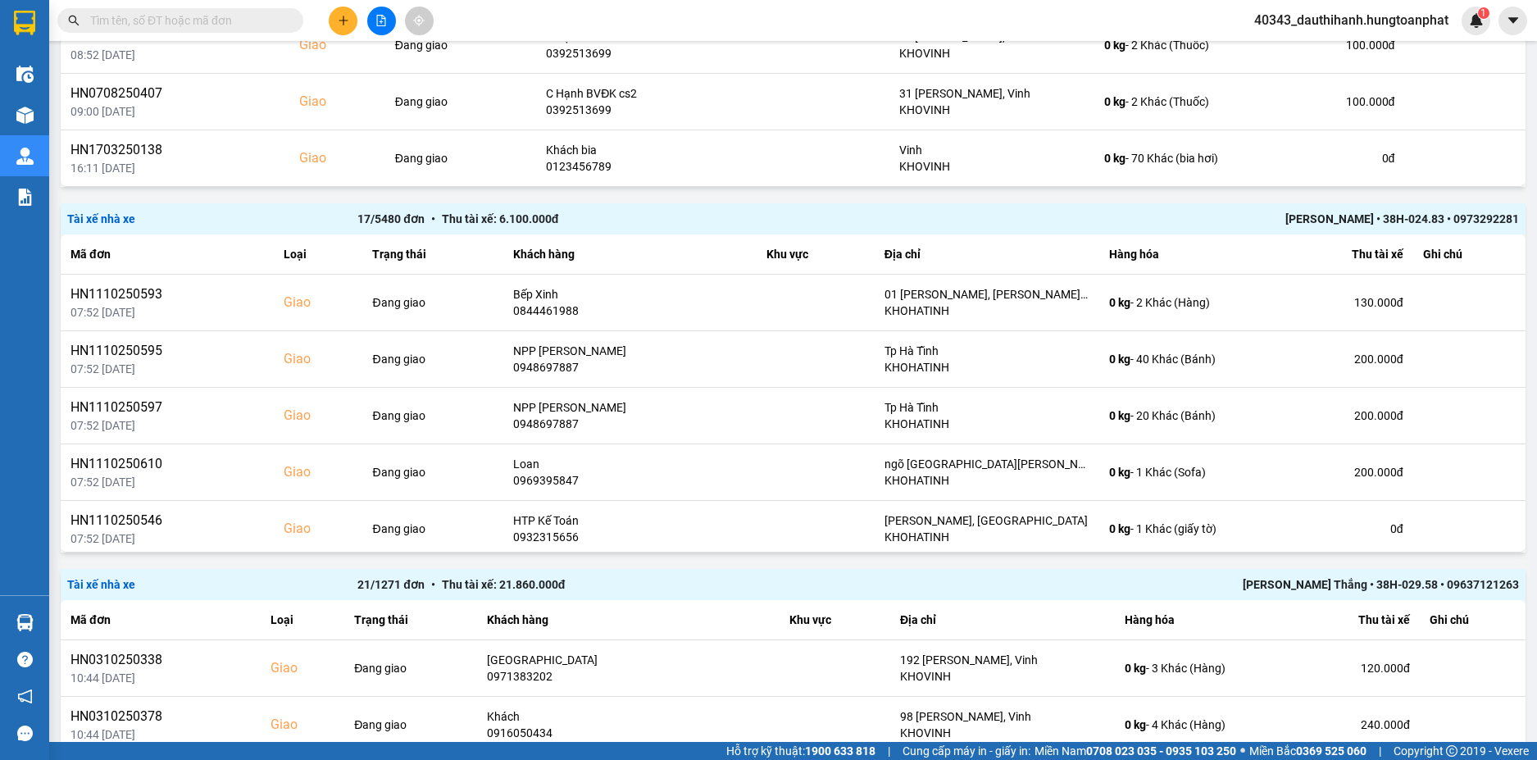
click at [114, 582] on span "Tài xế nhà xe" at bounding box center [101, 584] width 68 height 13
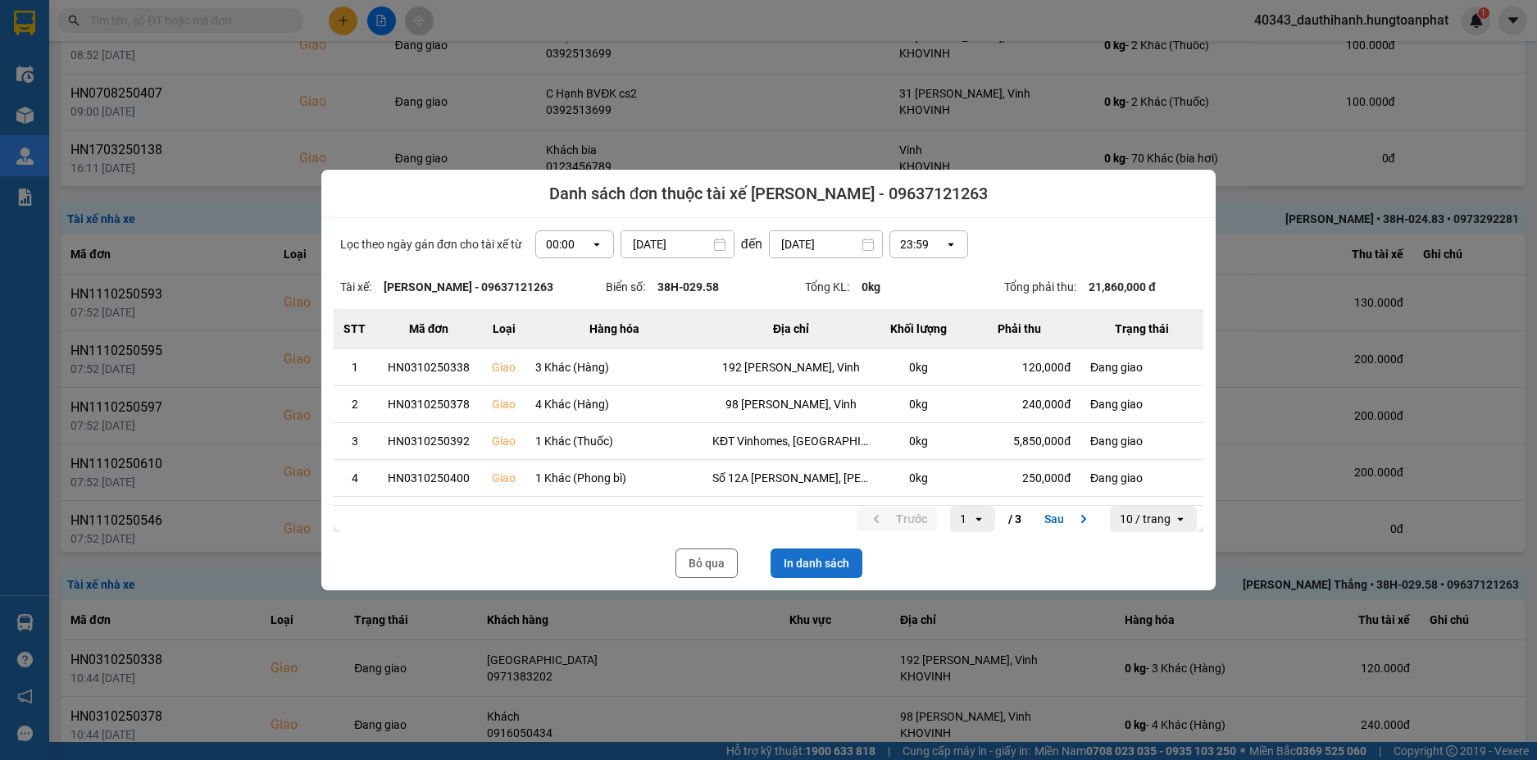
click at [815, 562] on button "In danh sách" at bounding box center [816, 563] width 92 height 30
click at [1521, 188] on div at bounding box center [768, 380] width 1537 height 760
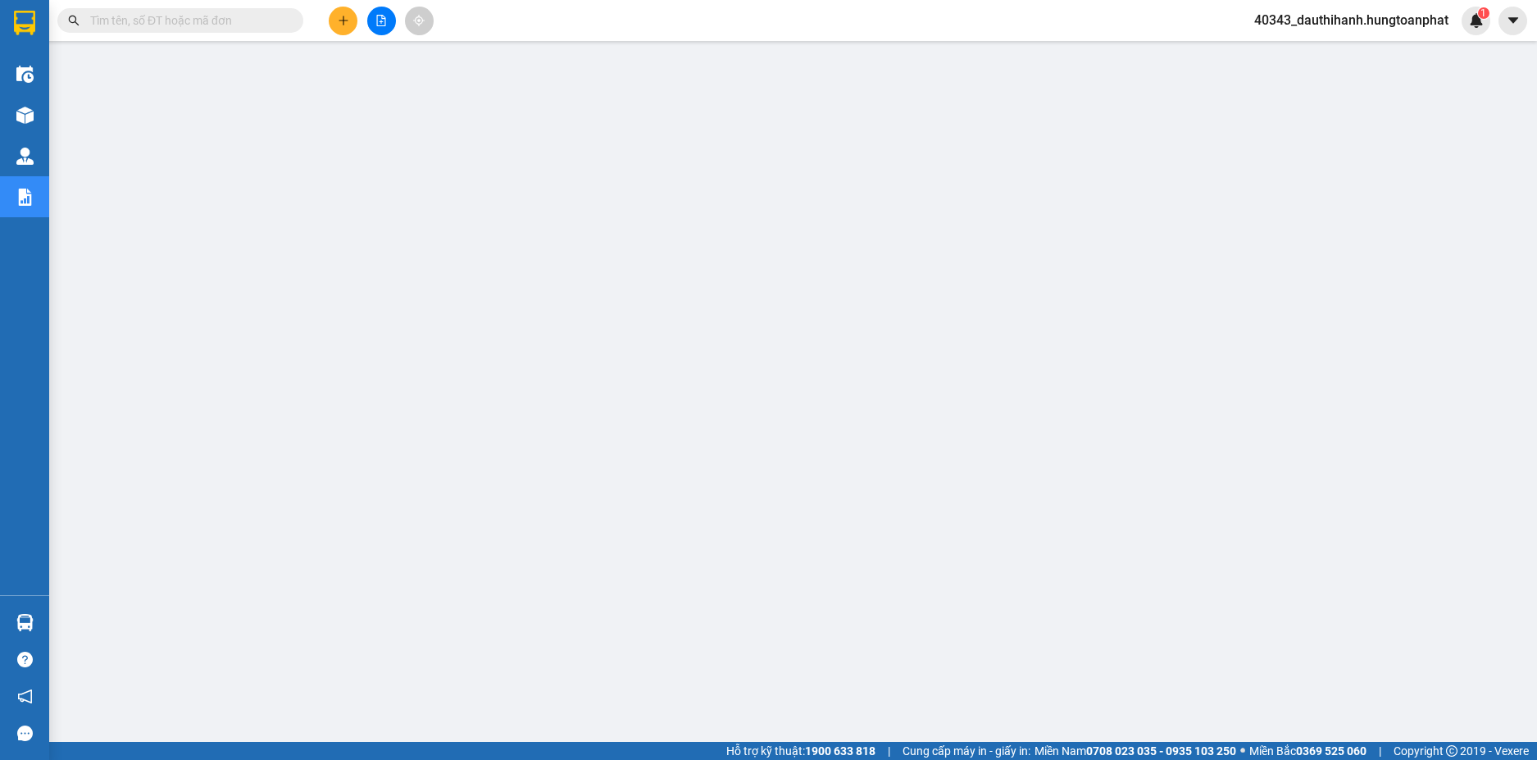
click at [192, 15] on input "text" at bounding box center [186, 20] width 193 height 18
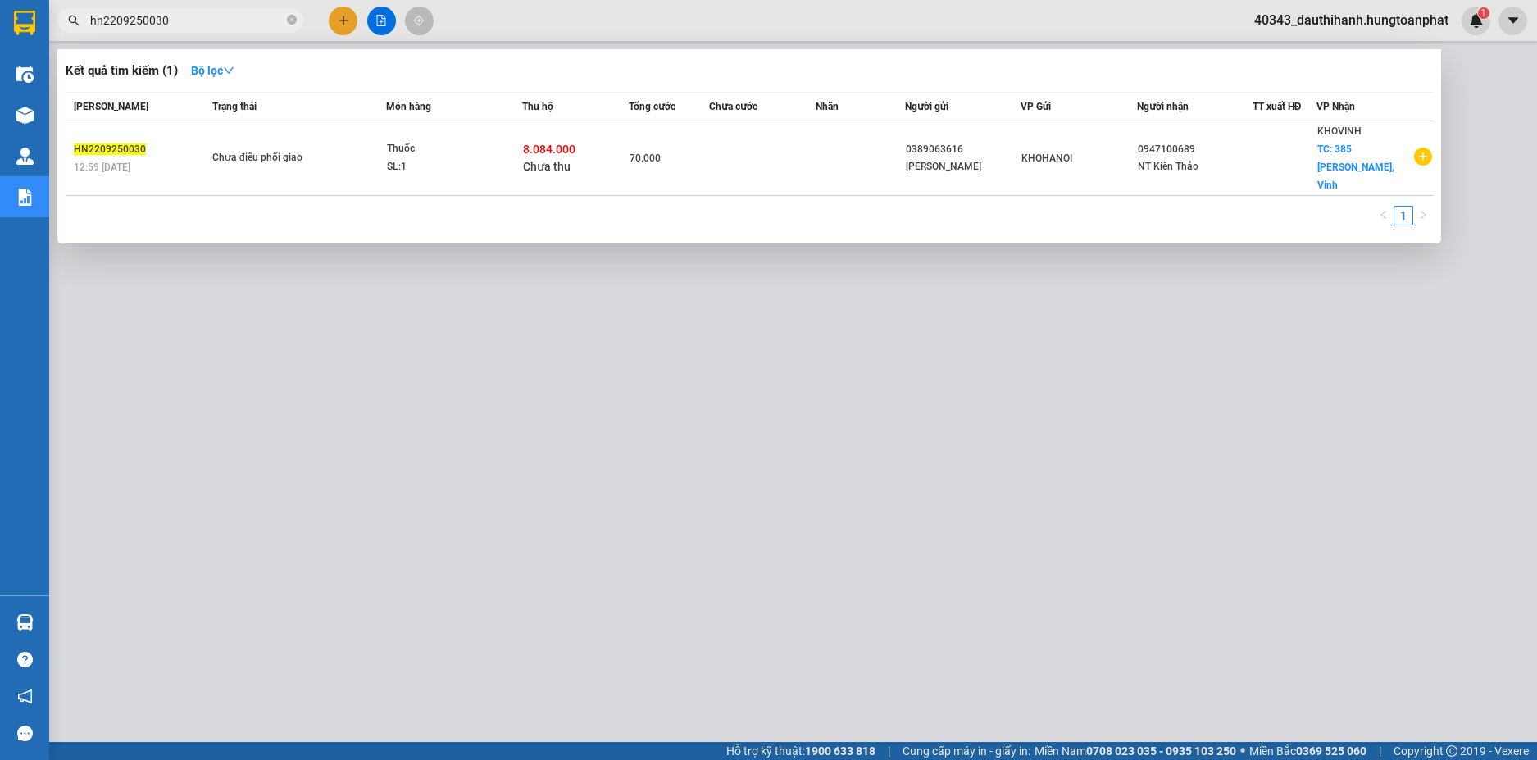
type input "hn2209250030"
click at [593, 288] on div at bounding box center [768, 380] width 1537 height 760
